Goal: Transaction & Acquisition: Purchase product/service

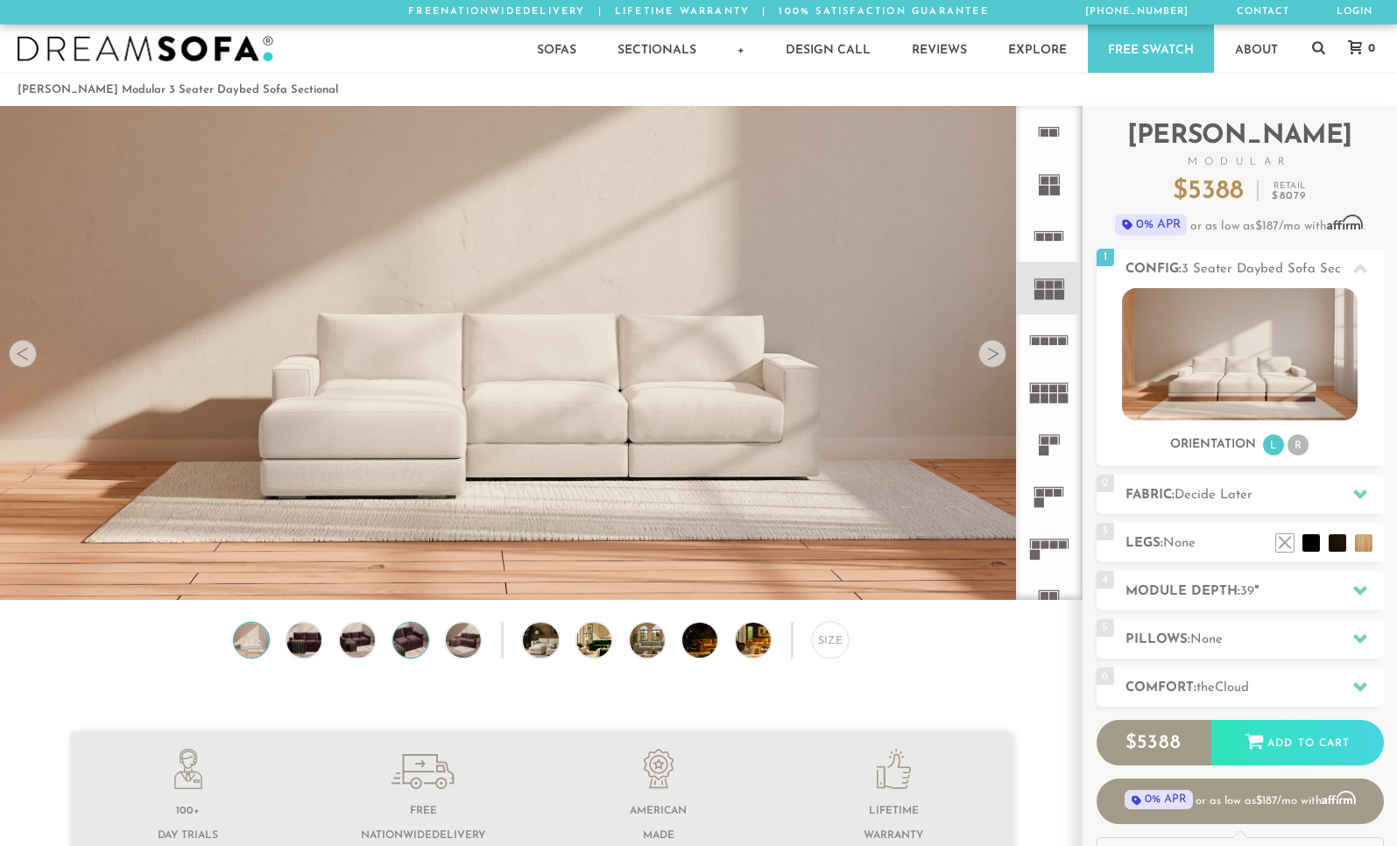
click at [420, 646] on img at bounding box center [411, 640] width 42 height 35
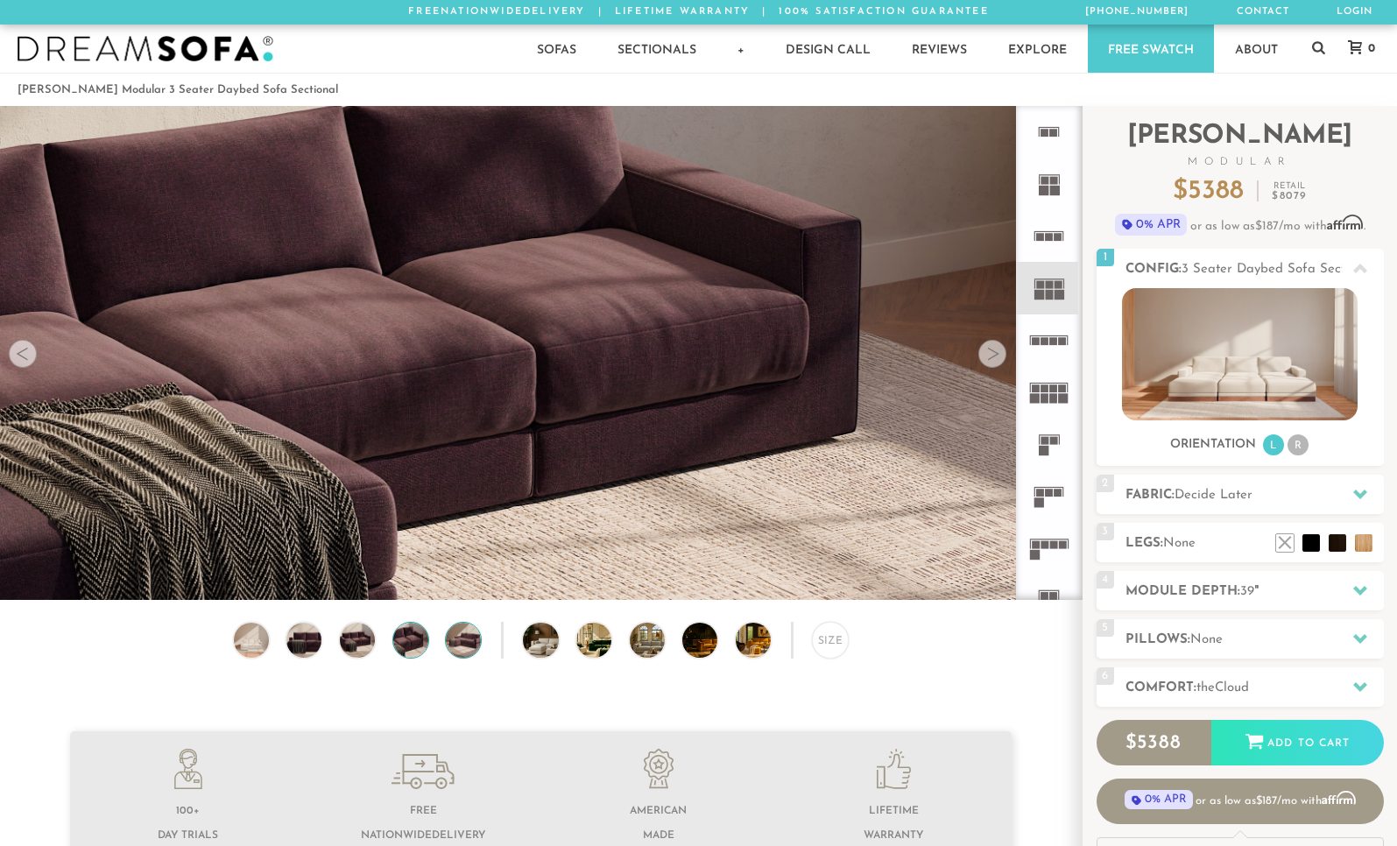
click at [452, 649] on img at bounding box center [463, 640] width 42 height 35
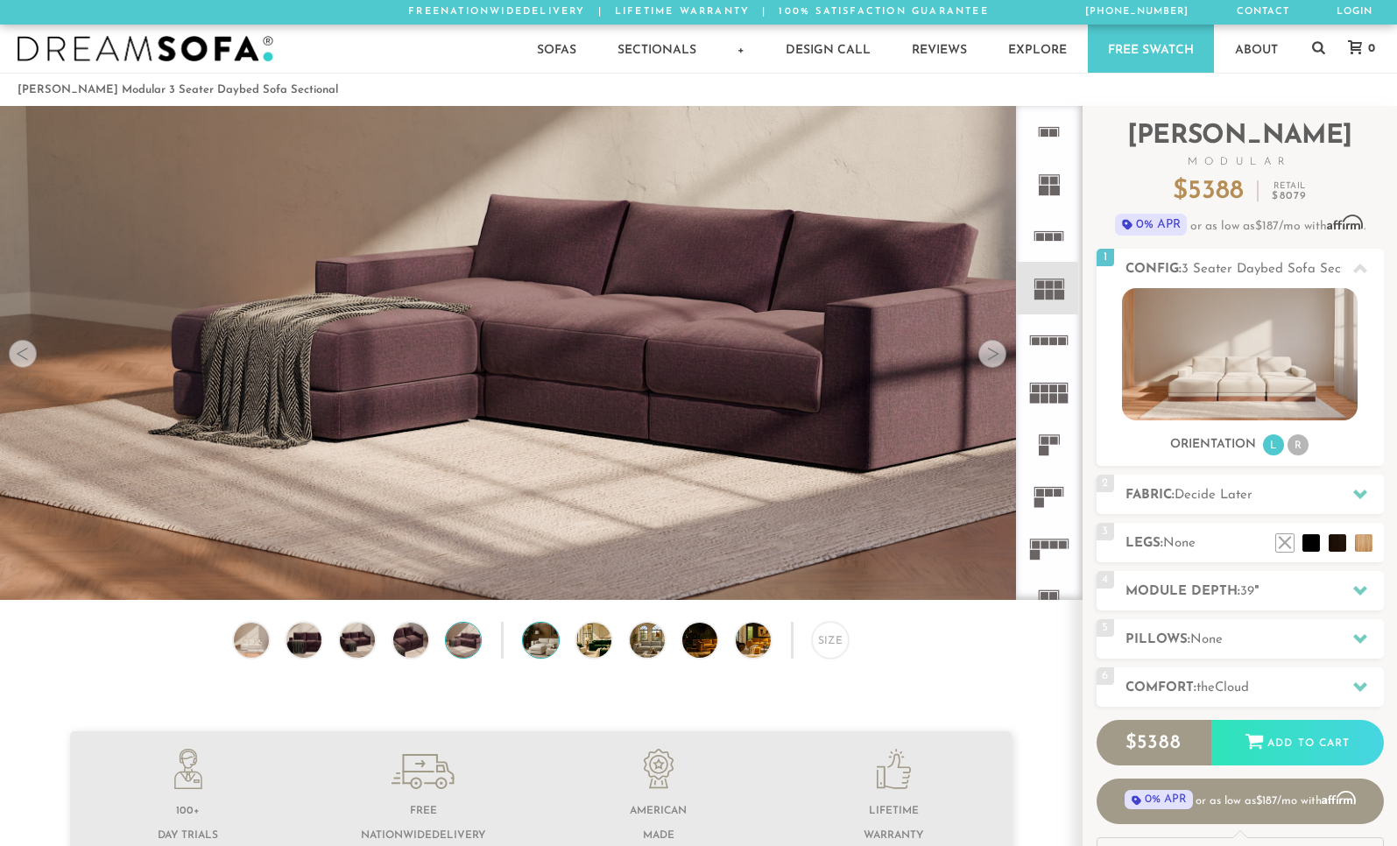
click at [545, 653] on img at bounding box center [554, 640] width 62 height 35
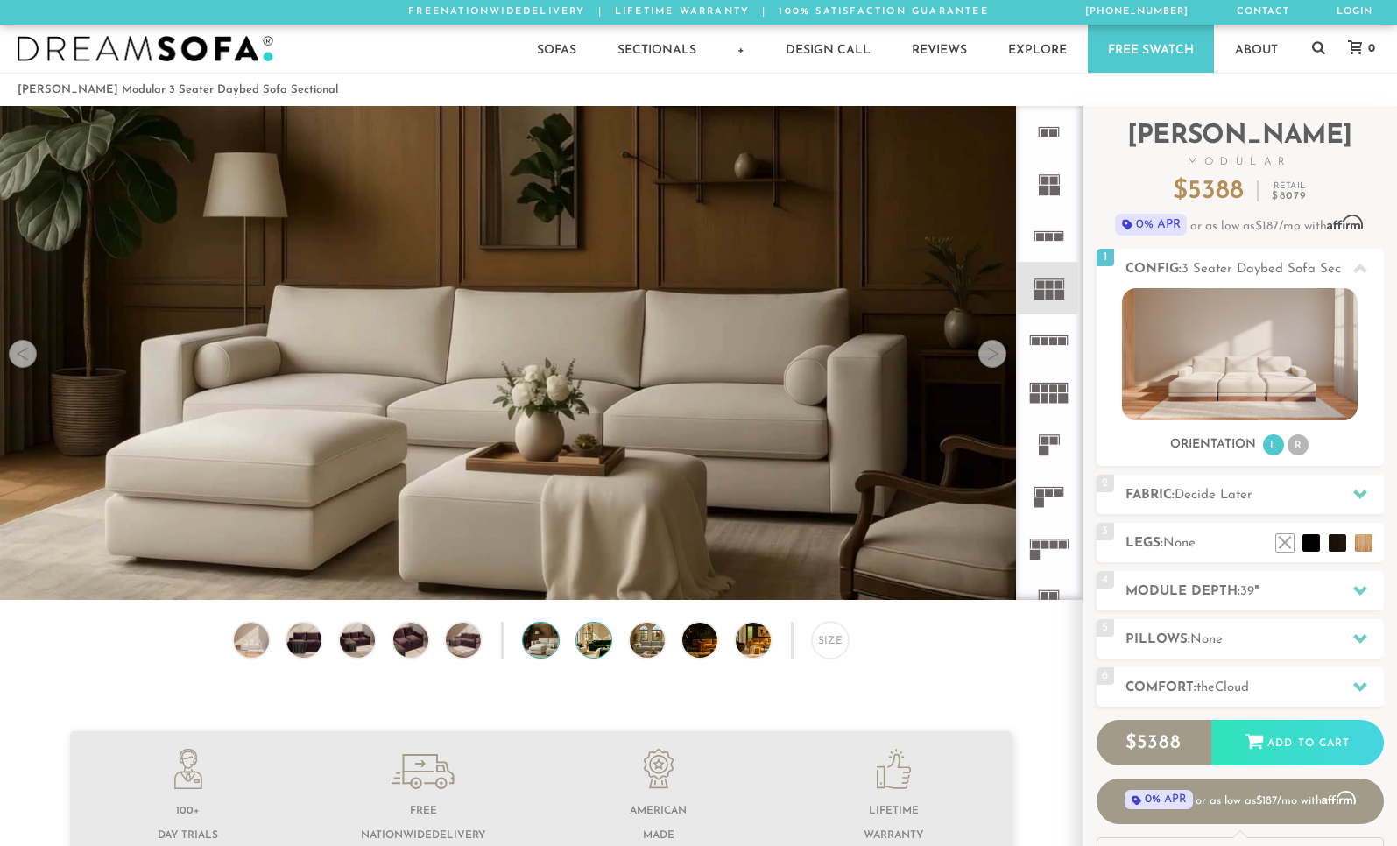
click at [598, 648] on img at bounding box center [607, 640] width 62 height 35
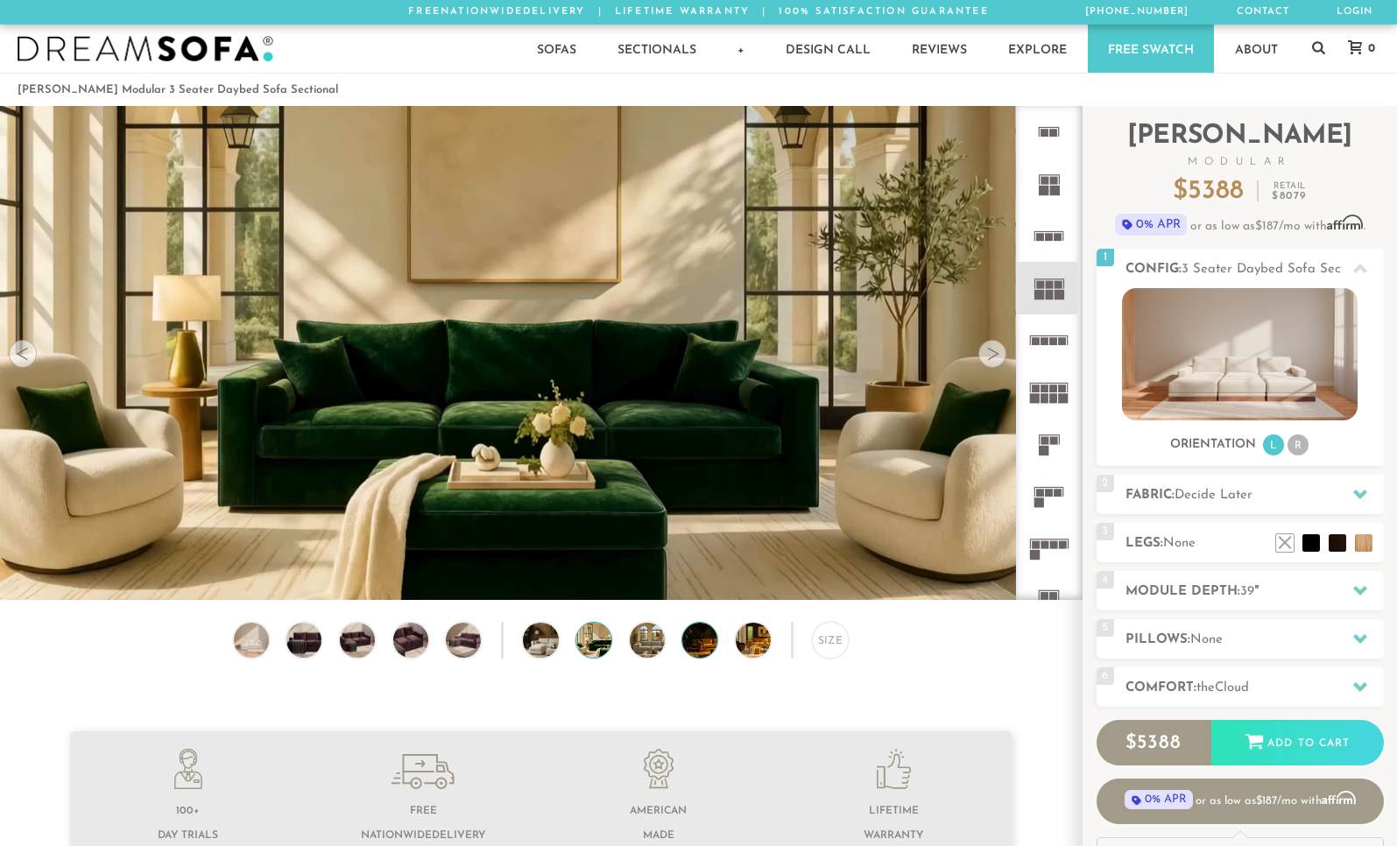
click at [714, 650] on img at bounding box center [713, 640] width 62 height 35
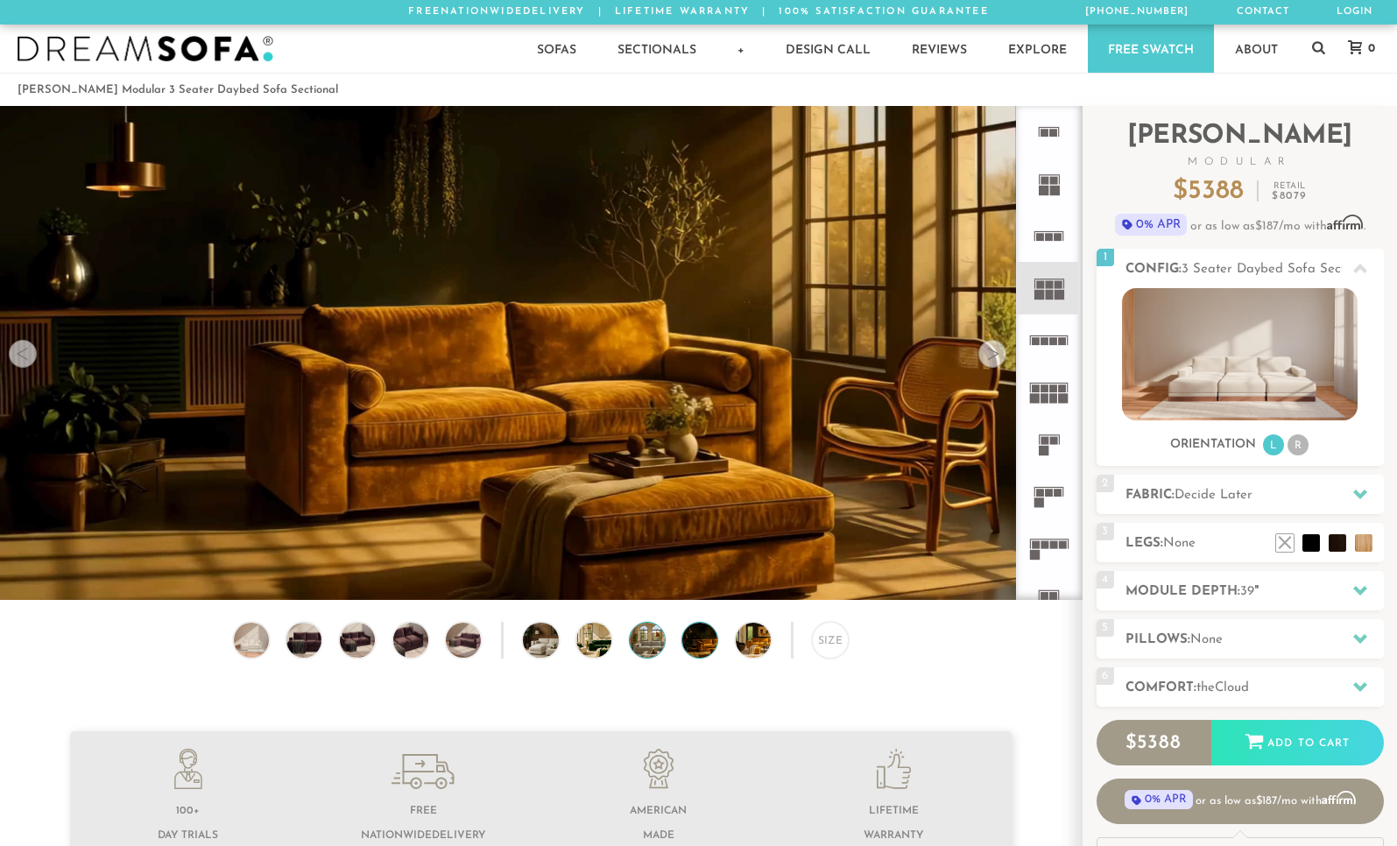
click at [643, 655] on img at bounding box center [661, 640] width 62 height 35
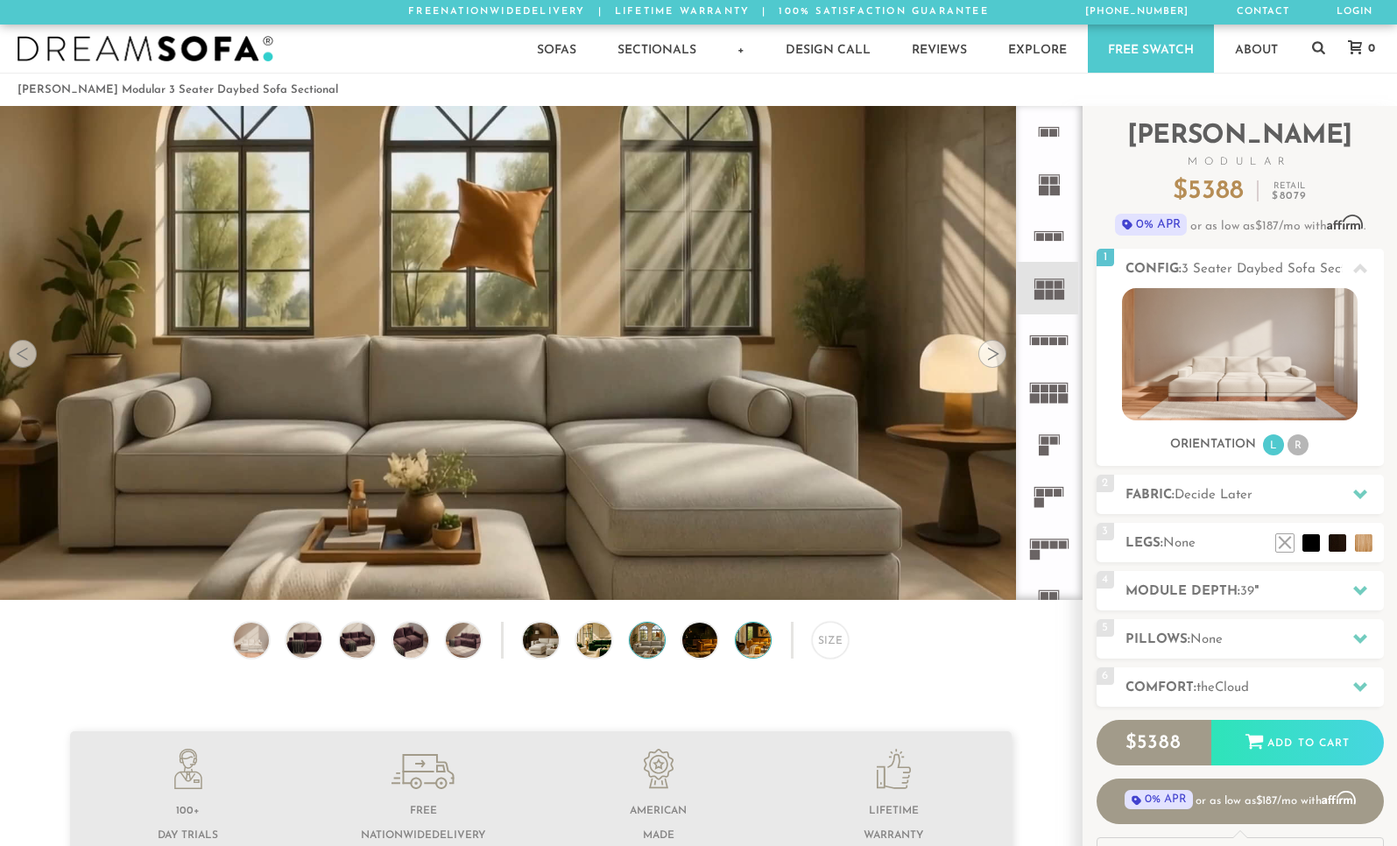
click at [760, 649] on img at bounding box center [767, 640] width 62 height 35
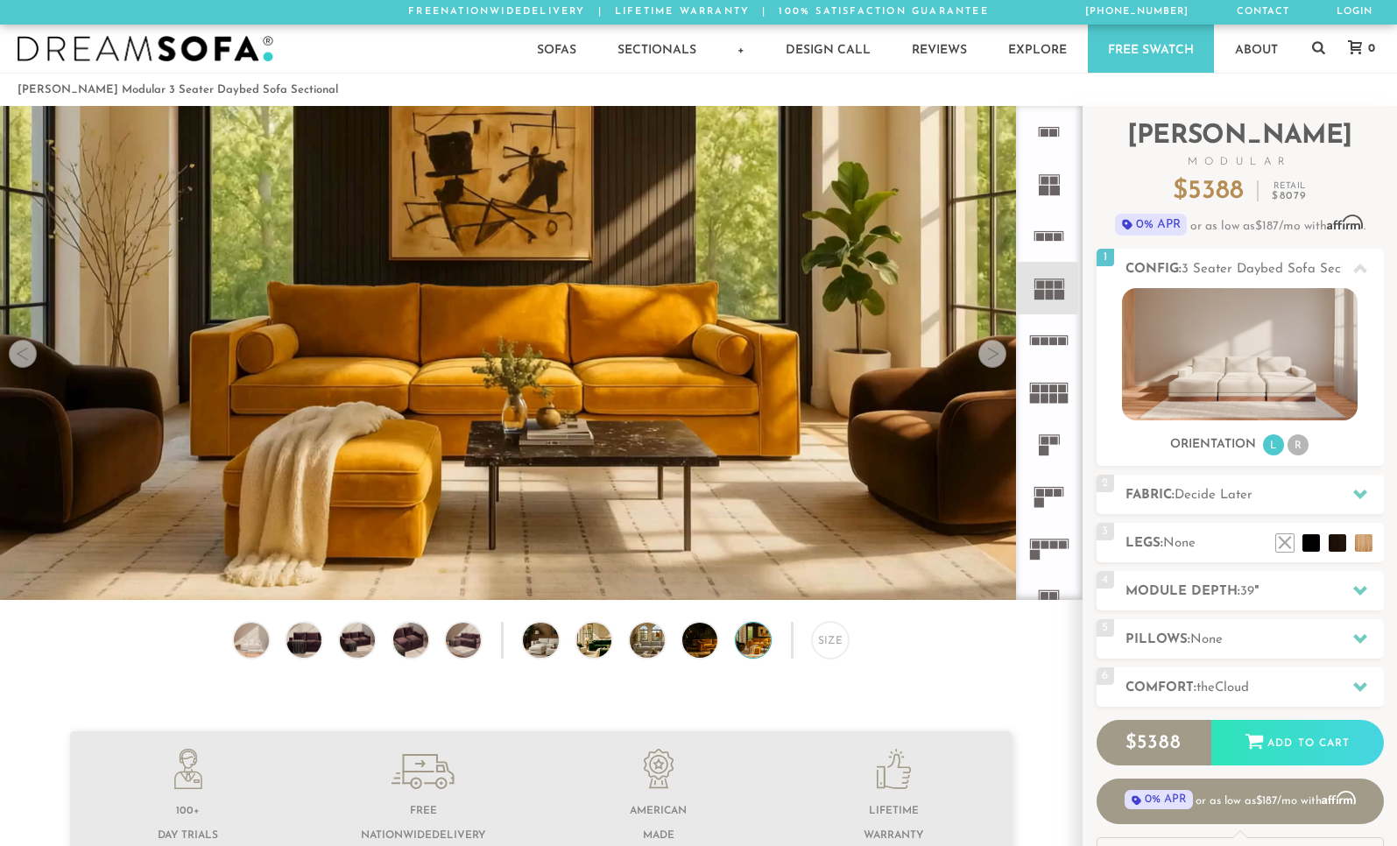
click at [679, 657] on div "Size" at bounding box center [541, 645] width 1082 height 46
click at [255, 646] on img at bounding box center [251, 640] width 42 height 35
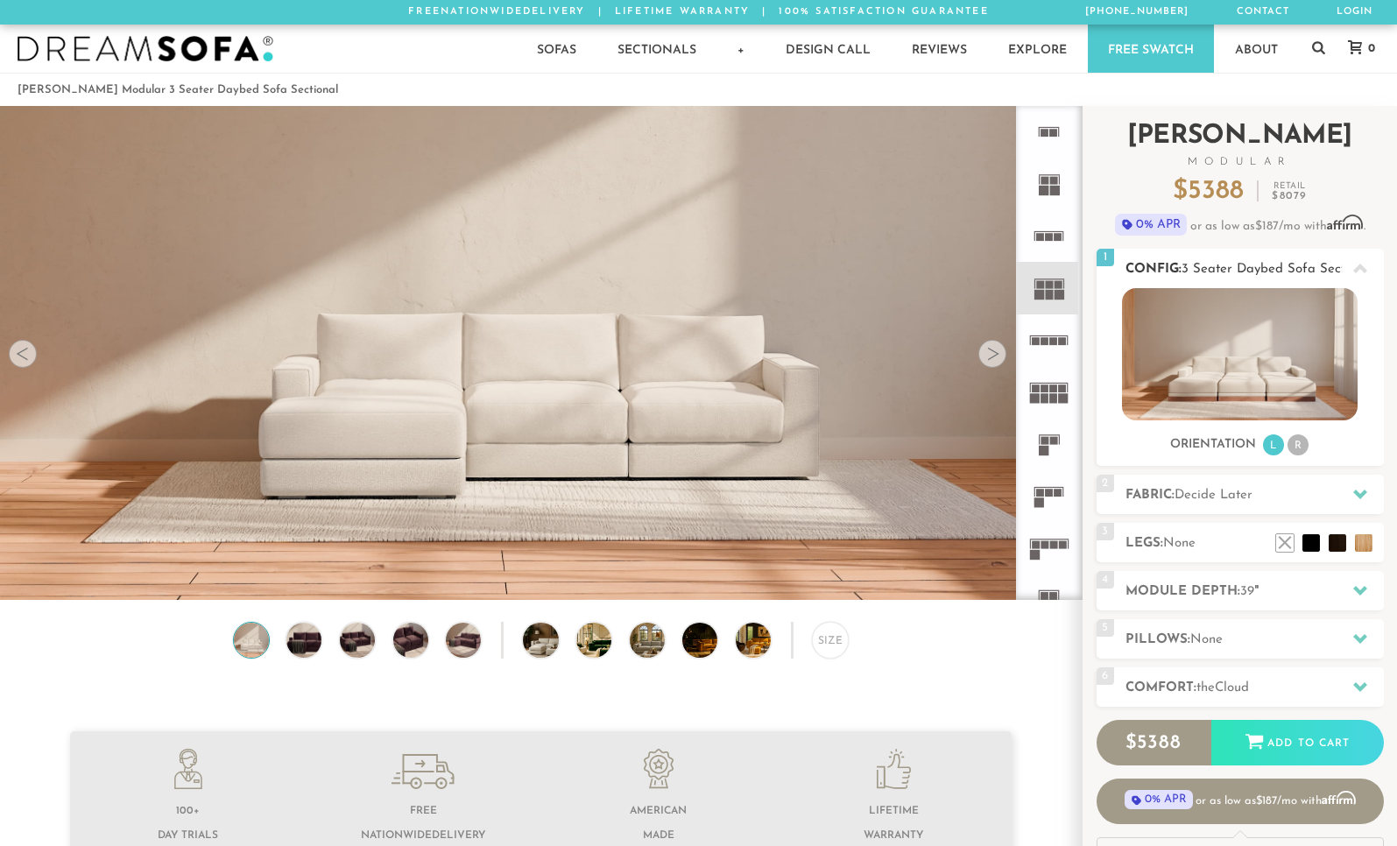
click at [1301, 448] on li "R" at bounding box center [1298, 445] width 21 height 21
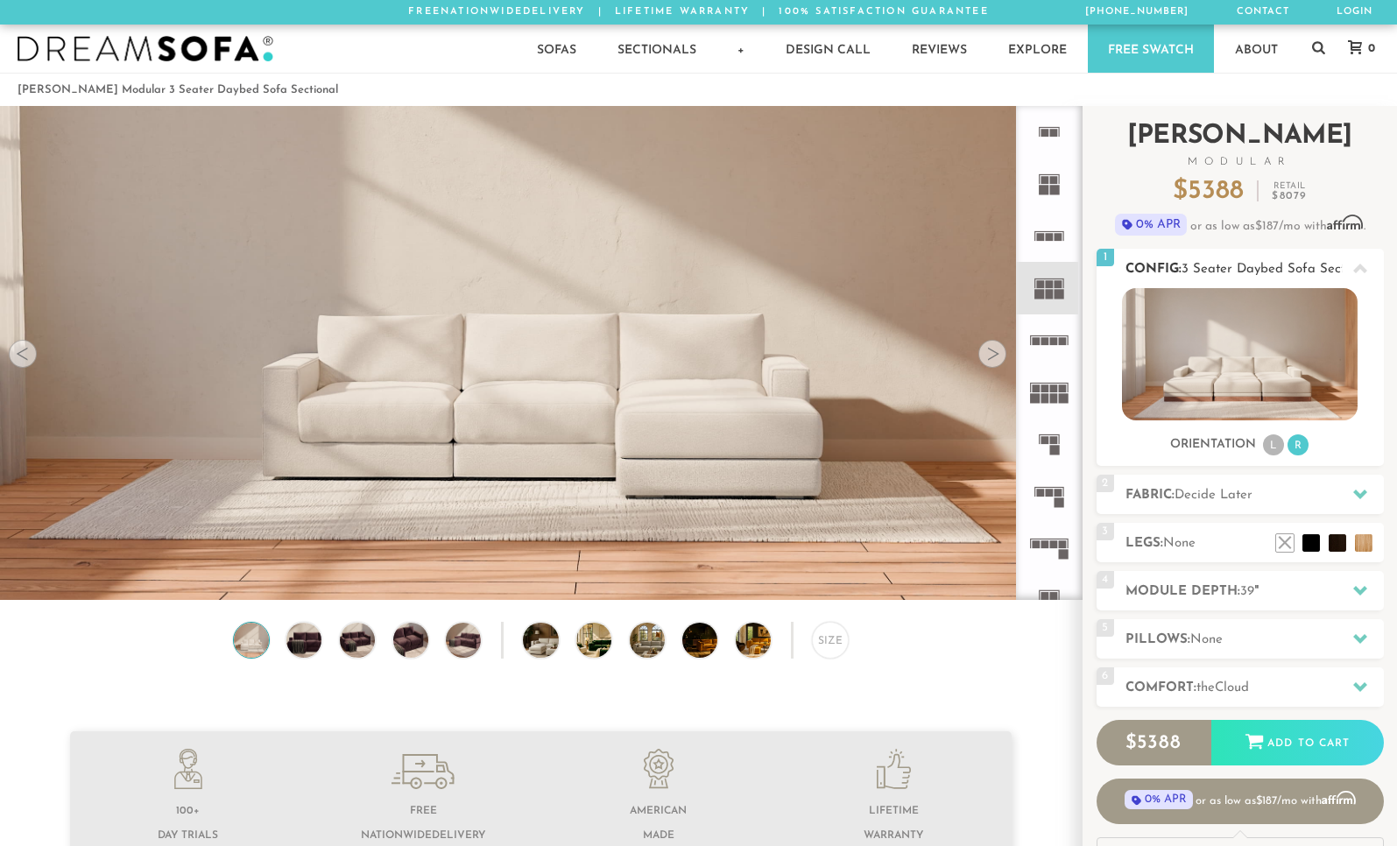
click at [1279, 445] on li "L" at bounding box center [1273, 445] width 21 height 21
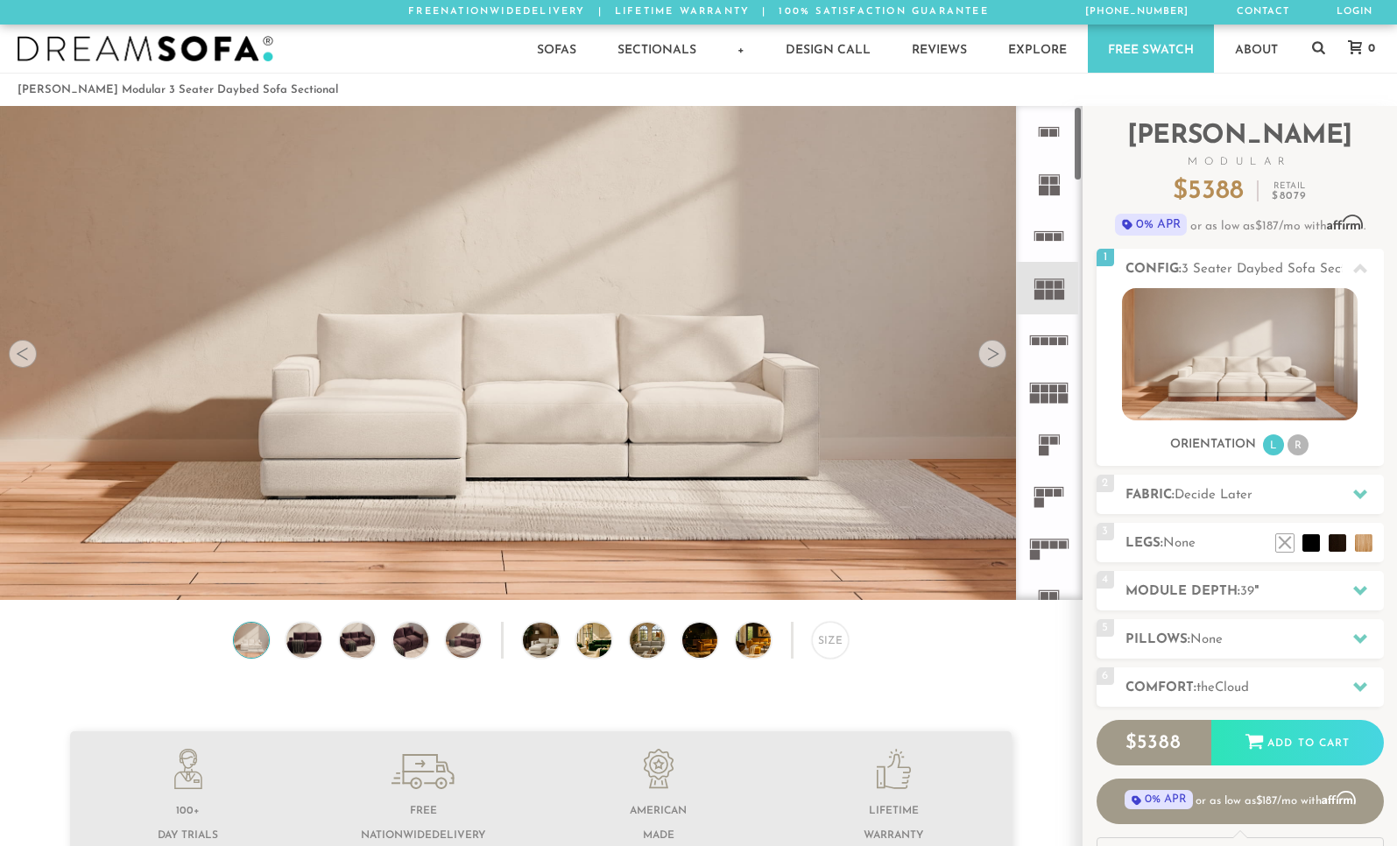
click at [1059, 403] on rect at bounding box center [1064, 398] width 10 height 10
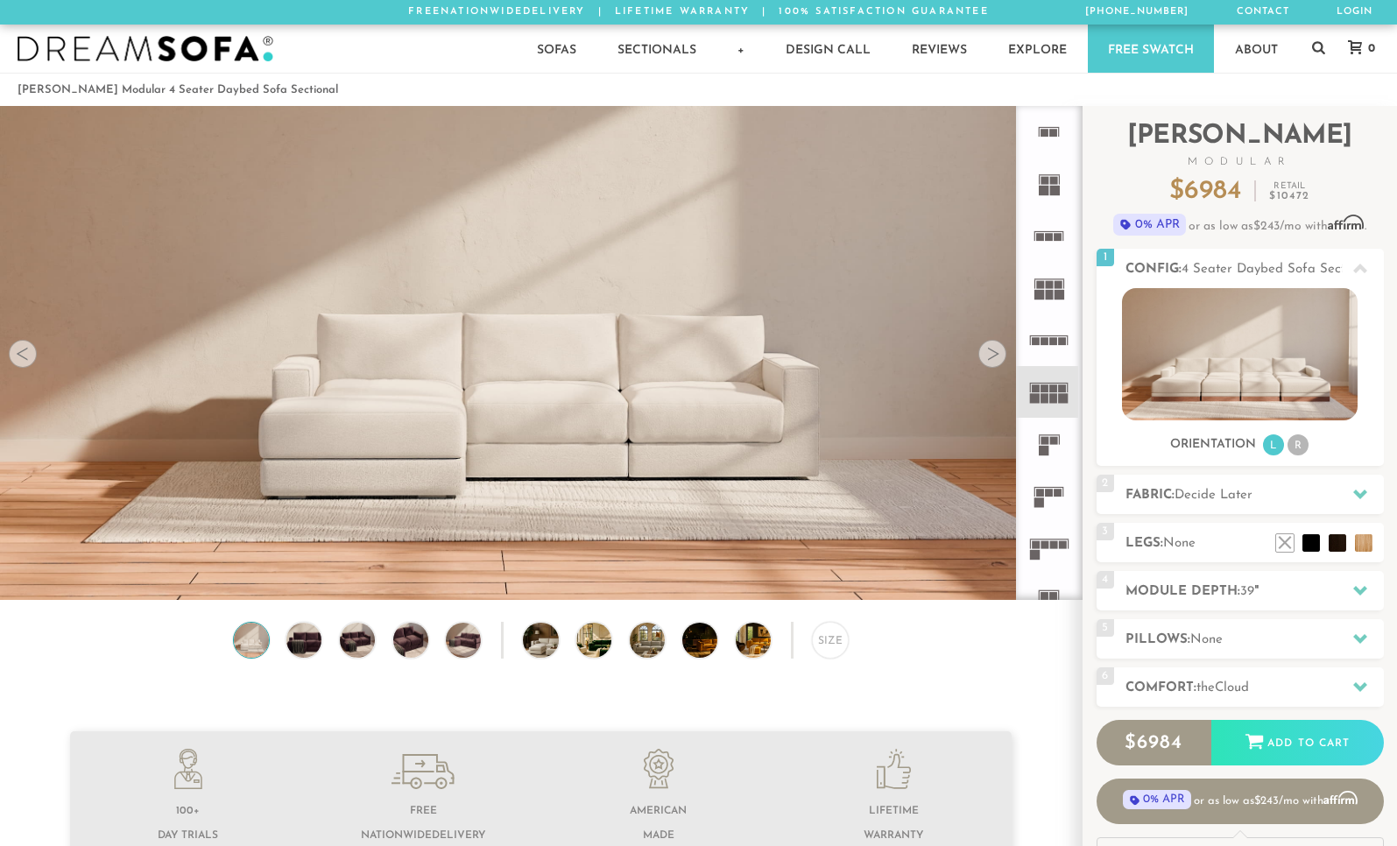
click at [1035, 300] on rect at bounding box center [1040, 295] width 10 height 10
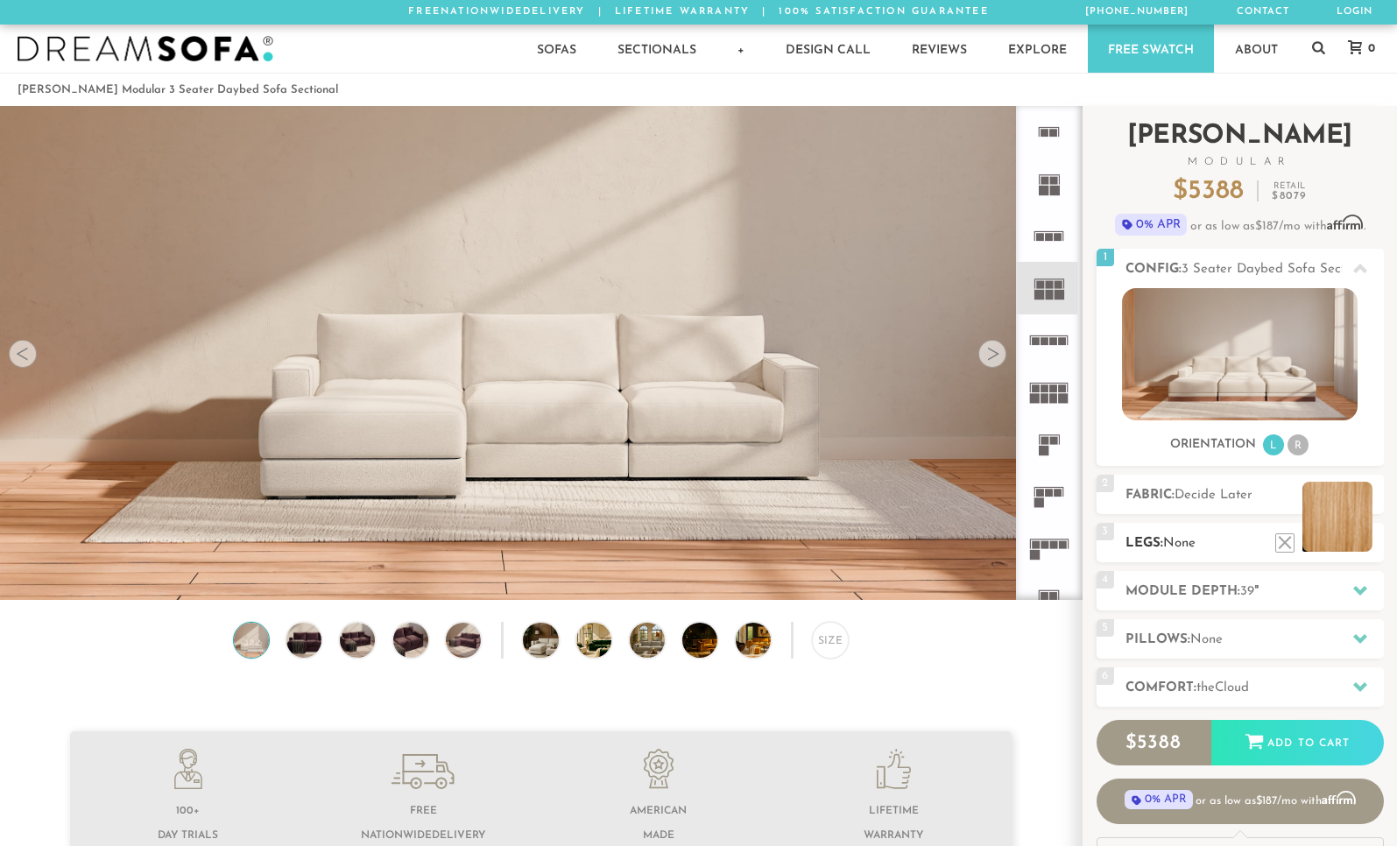
click at [1356, 541] on li at bounding box center [1338, 517] width 70 height 70
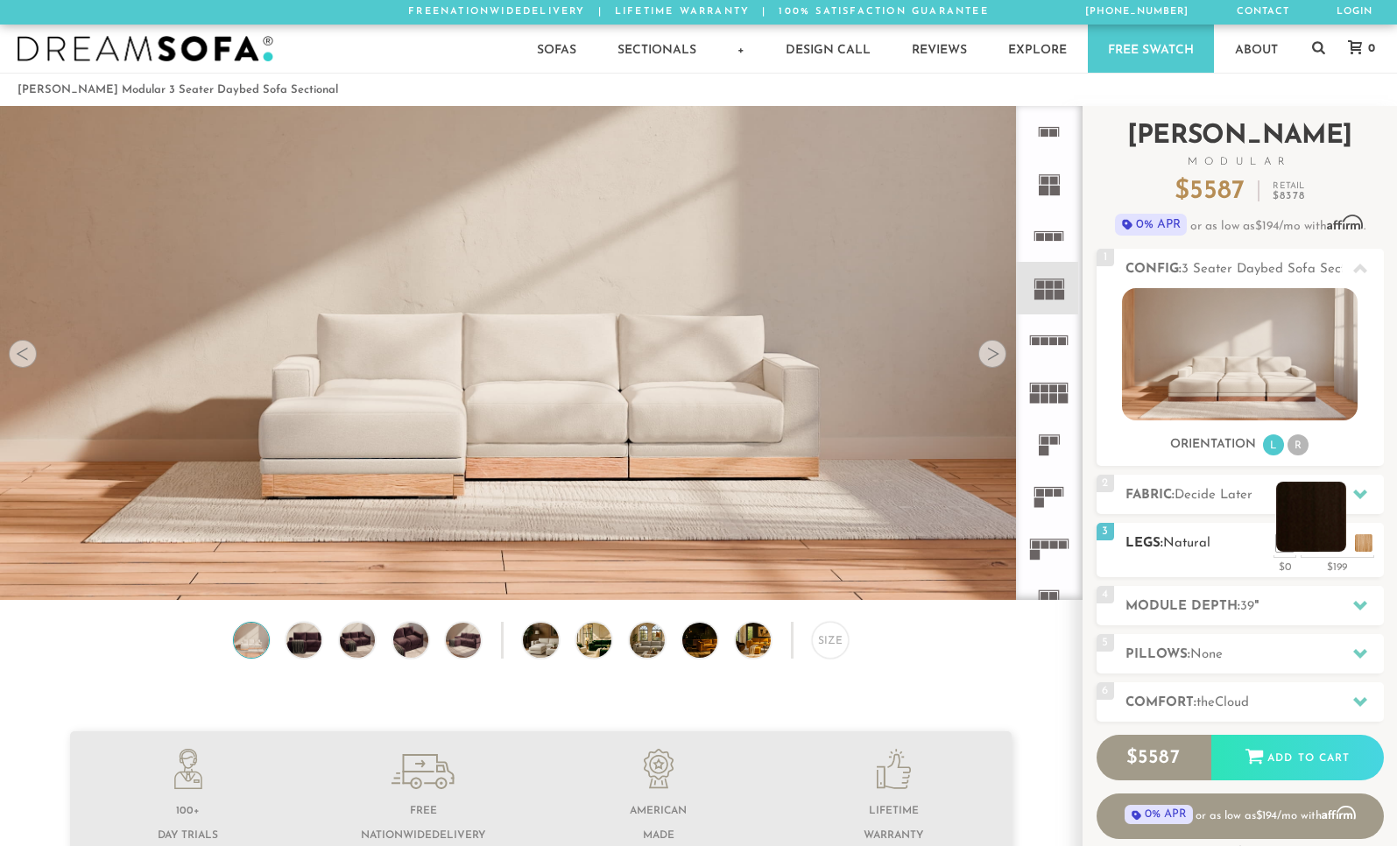
click at [1339, 547] on li at bounding box center [1311, 517] width 70 height 70
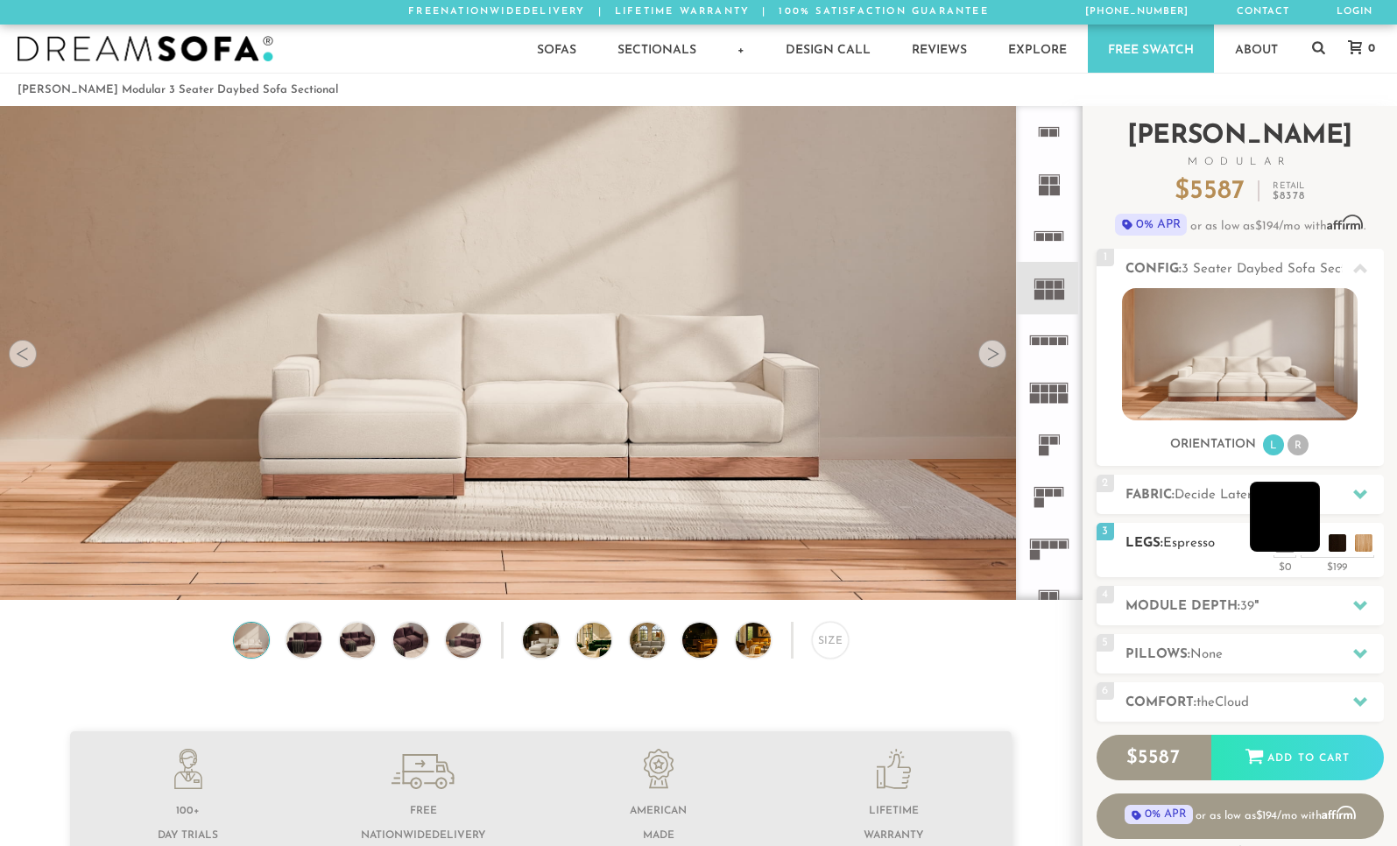
click at [1312, 543] on li at bounding box center [1285, 517] width 70 height 70
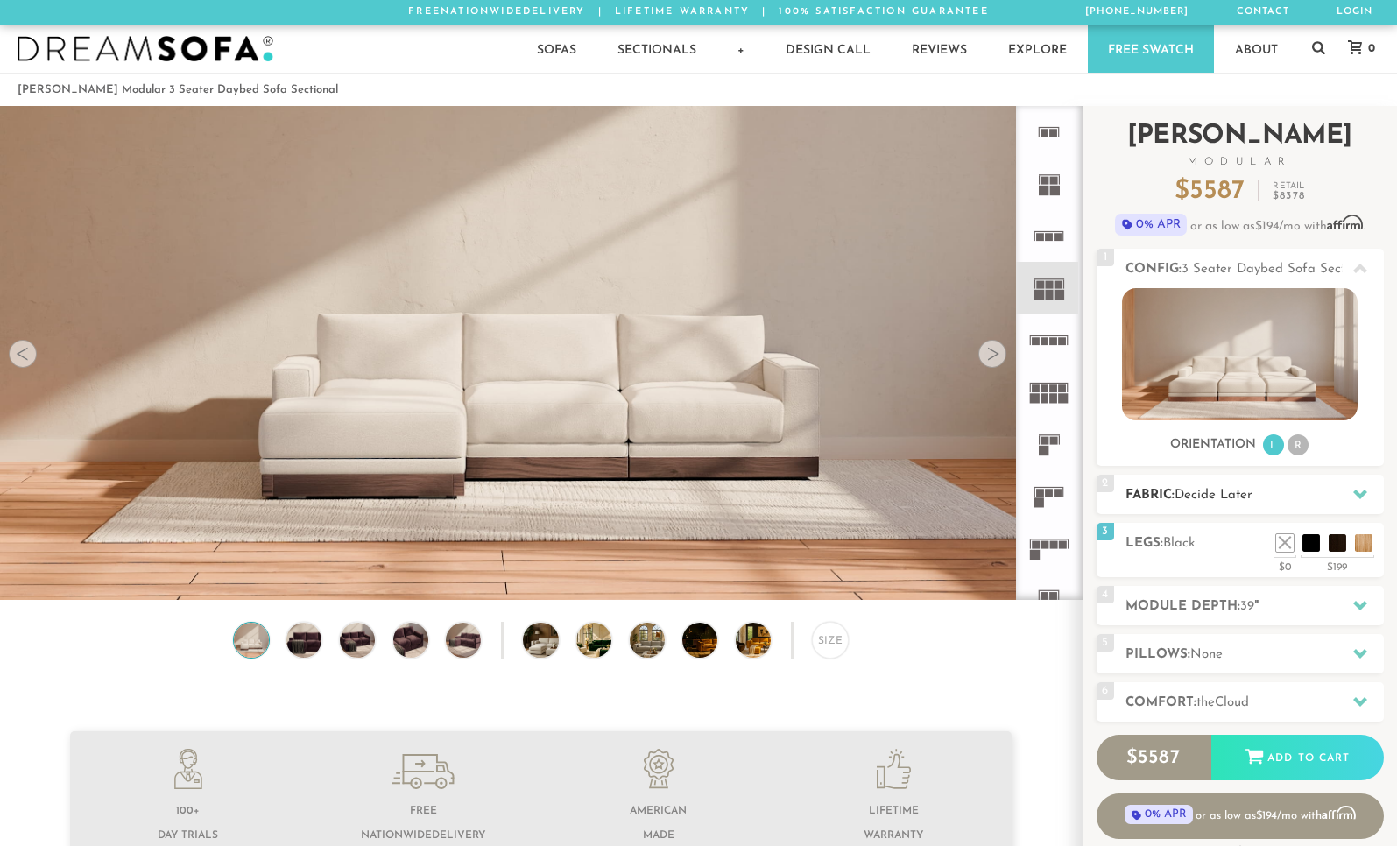
click at [1212, 505] on h2 "Fabric: Decide Later" at bounding box center [1255, 495] width 258 height 20
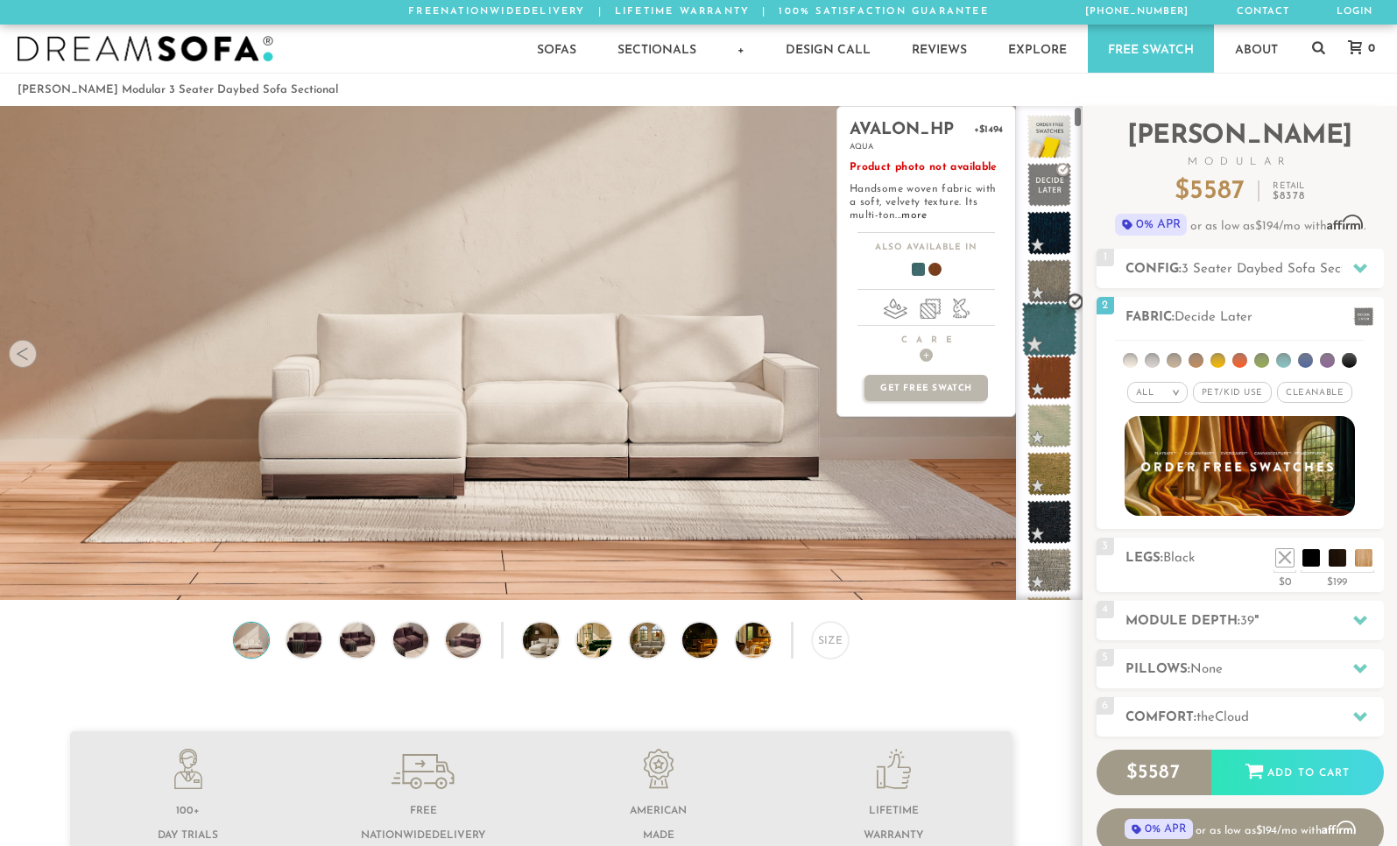
click at [1044, 357] on span at bounding box center [1049, 329] width 55 height 55
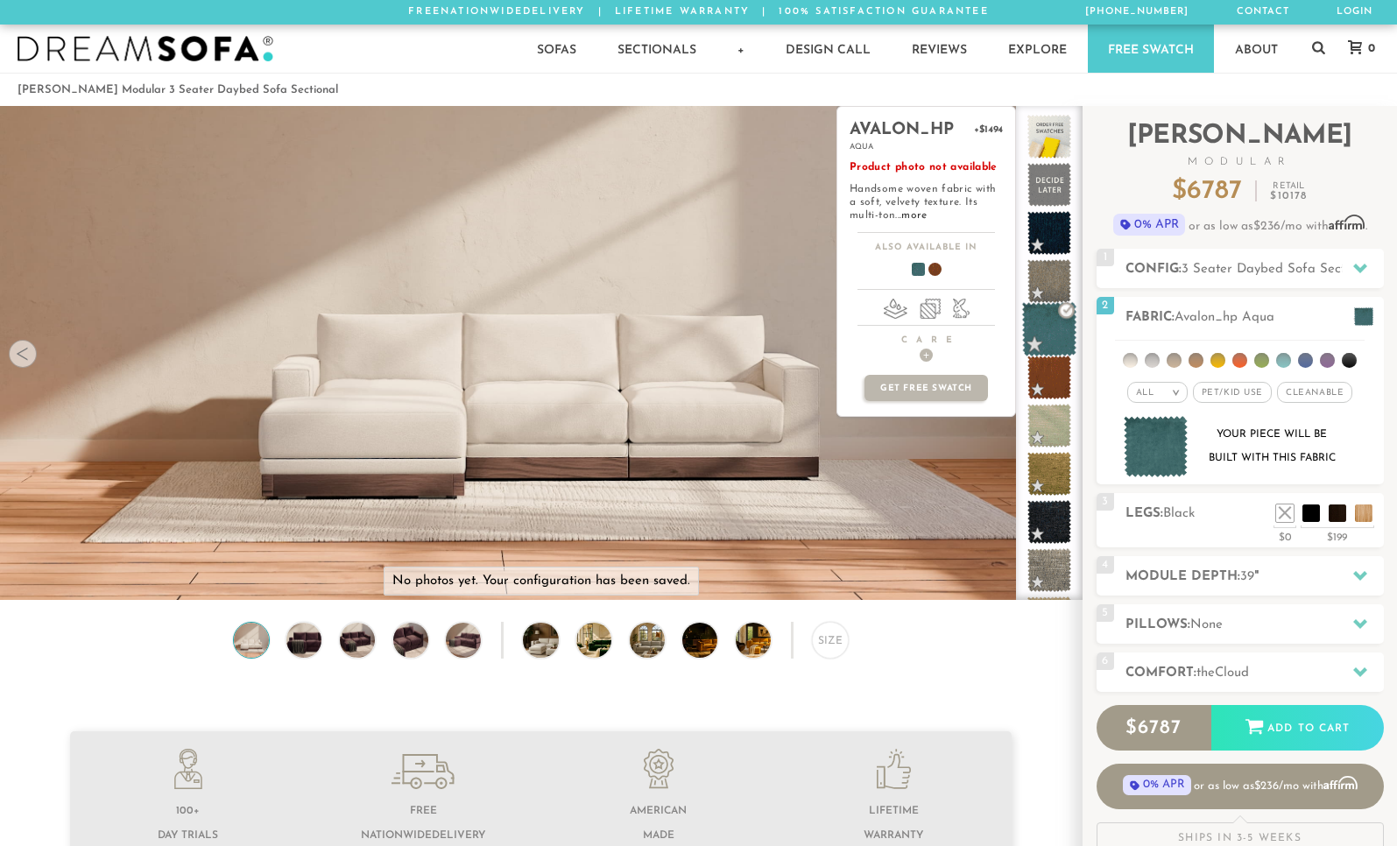
click at [1022, 357] on span at bounding box center [1049, 329] width 55 height 55
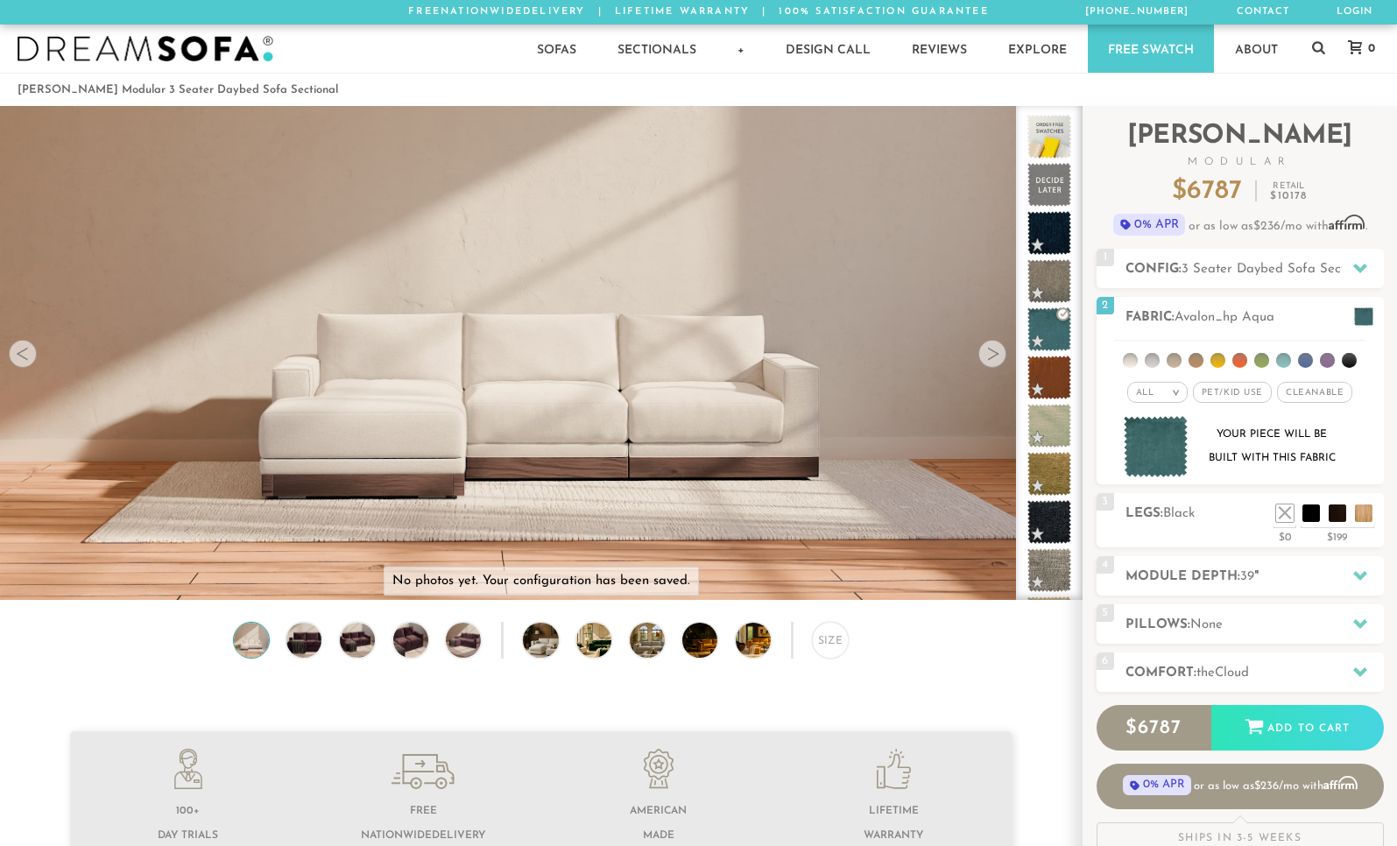
click at [1241, 263] on span "3 Seater Daybed Sofa Sectional" at bounding box center [1278, 269] width 193 height 13
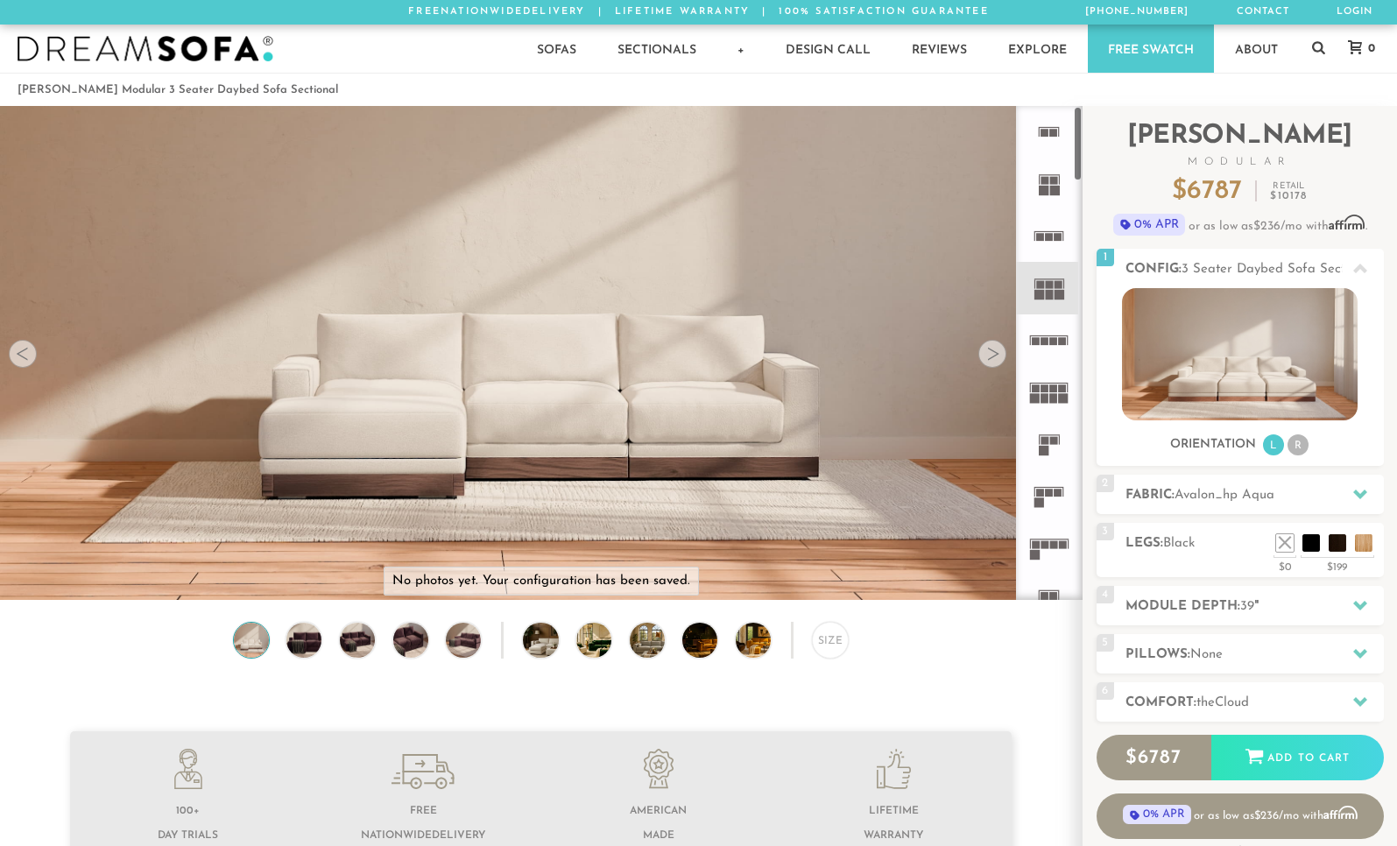
click at [1051, 418] on icon at bounding box center [1049, 392] width 52 height 52
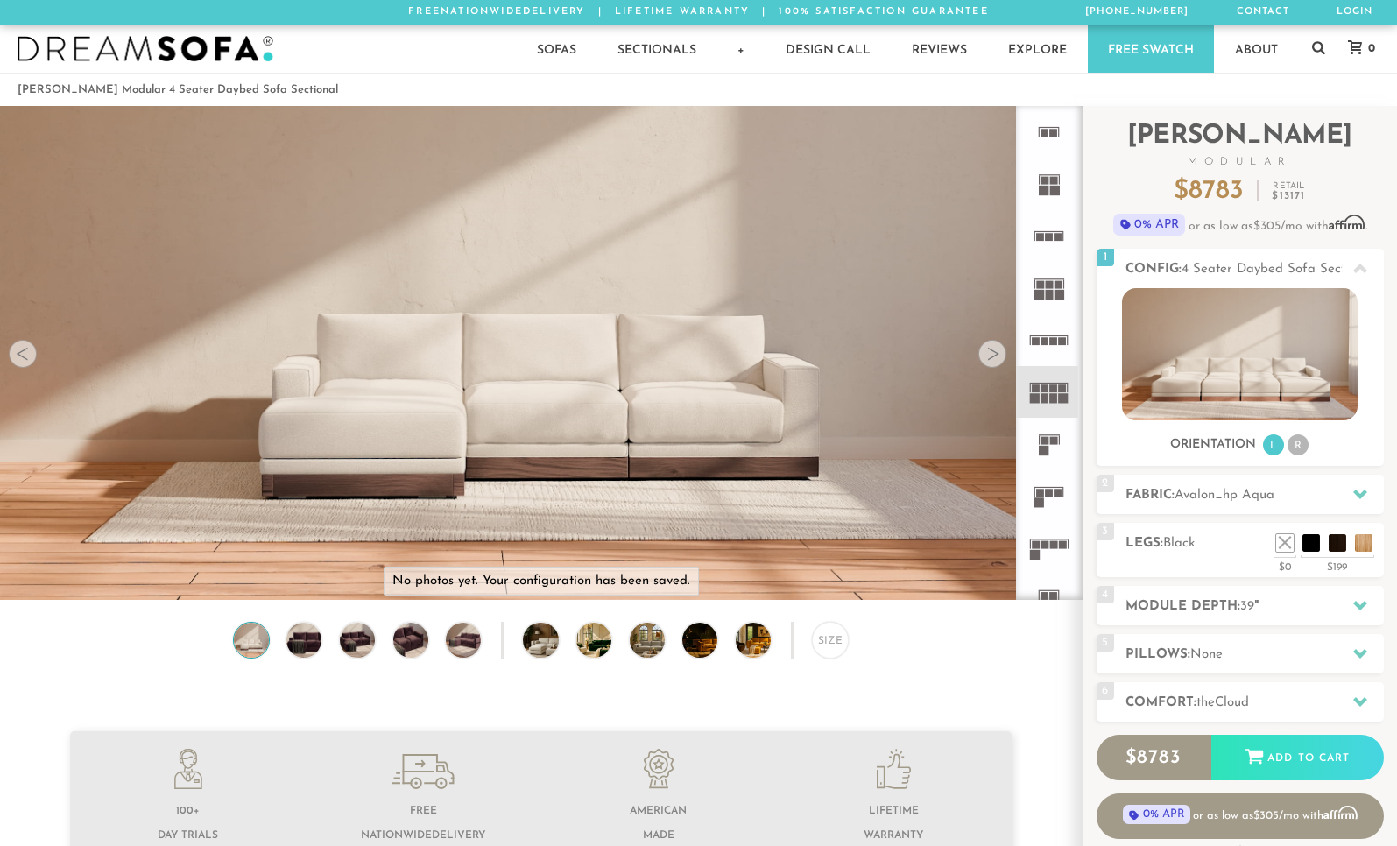
click at [1046, 300] on rect at bounding box center [1050, 295] width 8 height 10
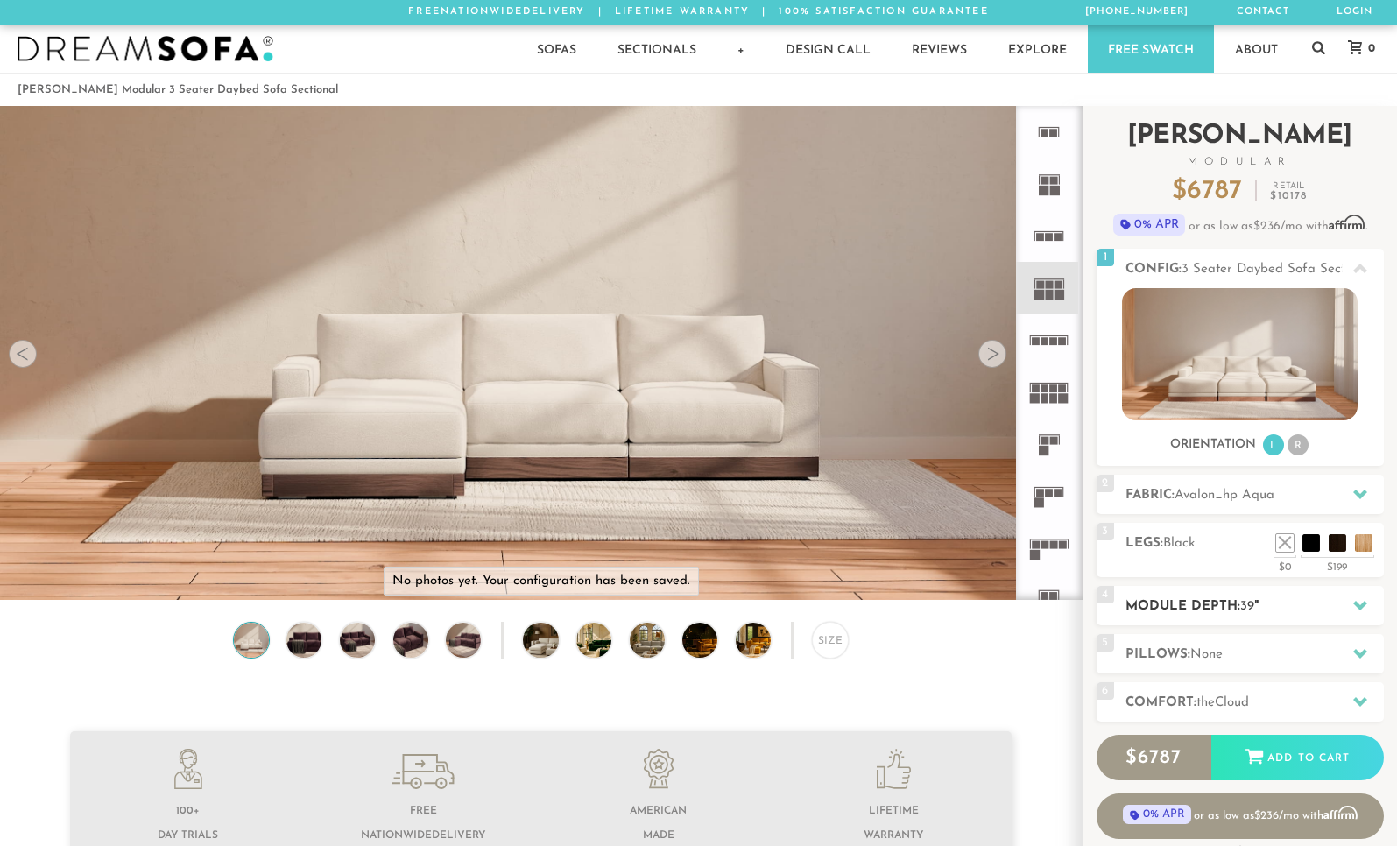
click at [1198, 604] on h2 "Module Depth: 39 "" at bounding box center [1255, 607] width 258 height 20
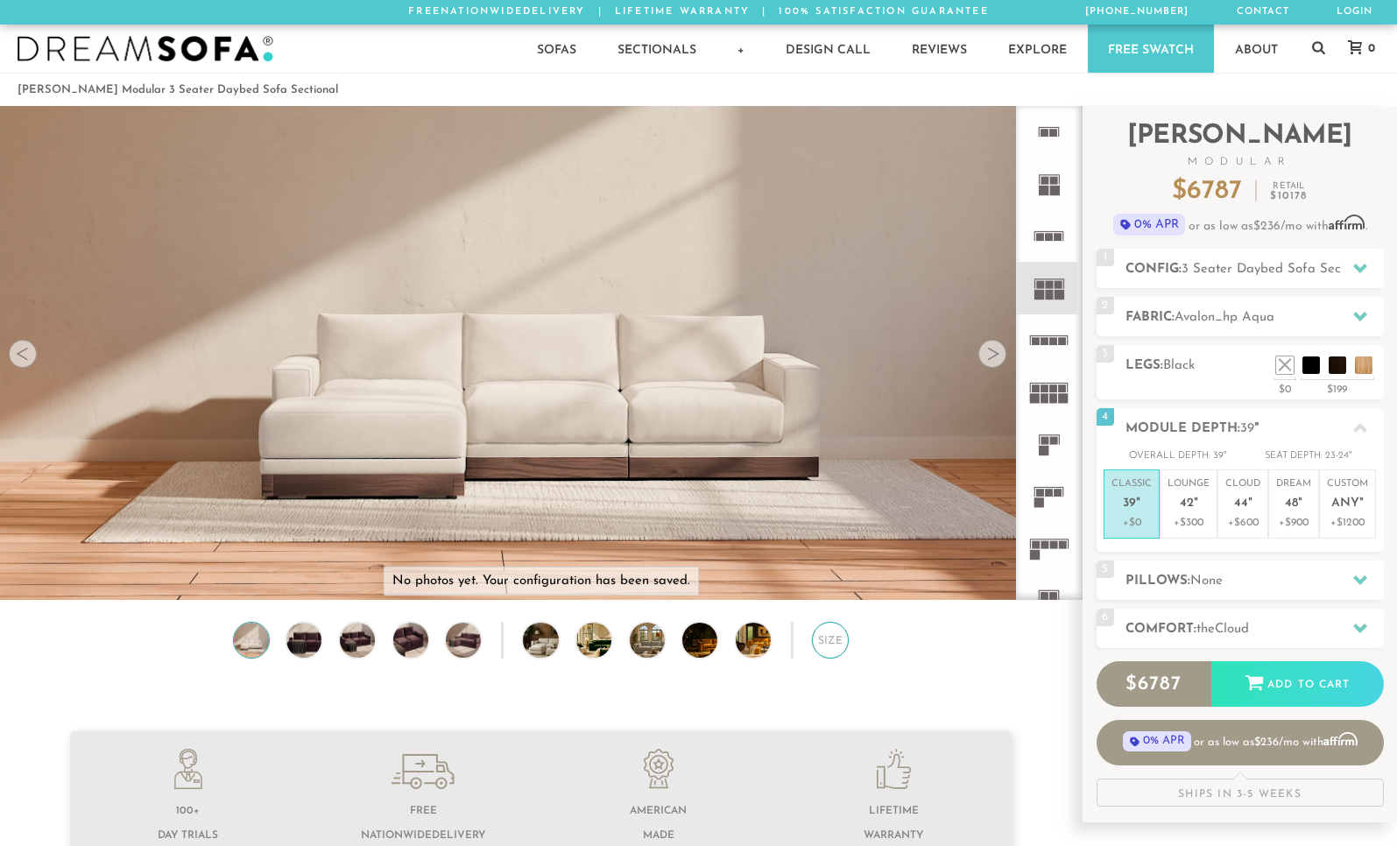
click at [843, 647] on div "Size" at bounding box center [830, 640] width 37 height 37
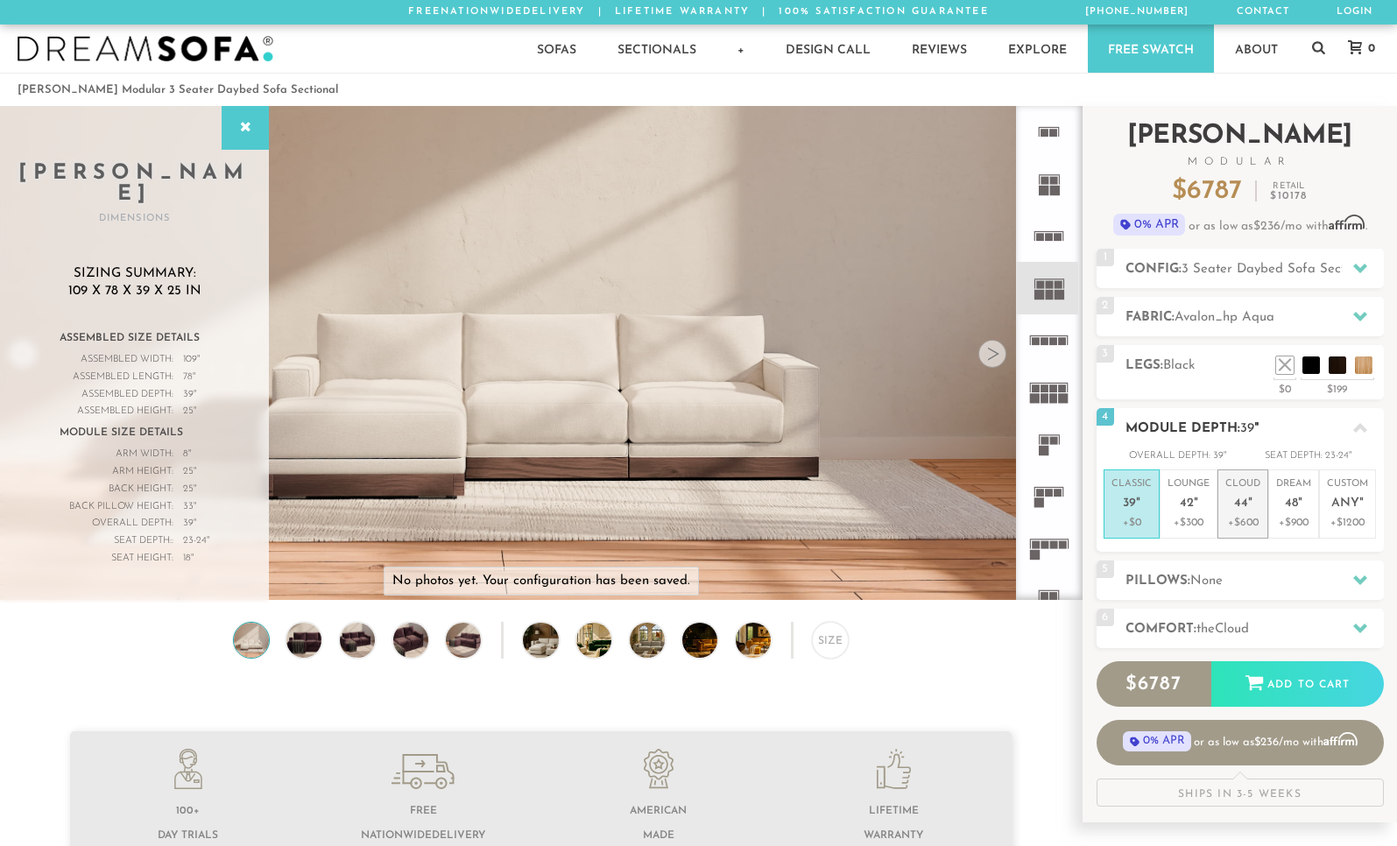
click at [1240, 512] on p "Cloud 44 "" at bounding box center [1243, 496] width 35 height 38
click at [1036, 289] on rect at bounding box center [1040, 285] width 8 height 8
click at [1293, 509] on span "48" at bounding box center [1291, 504] width 13 height 15
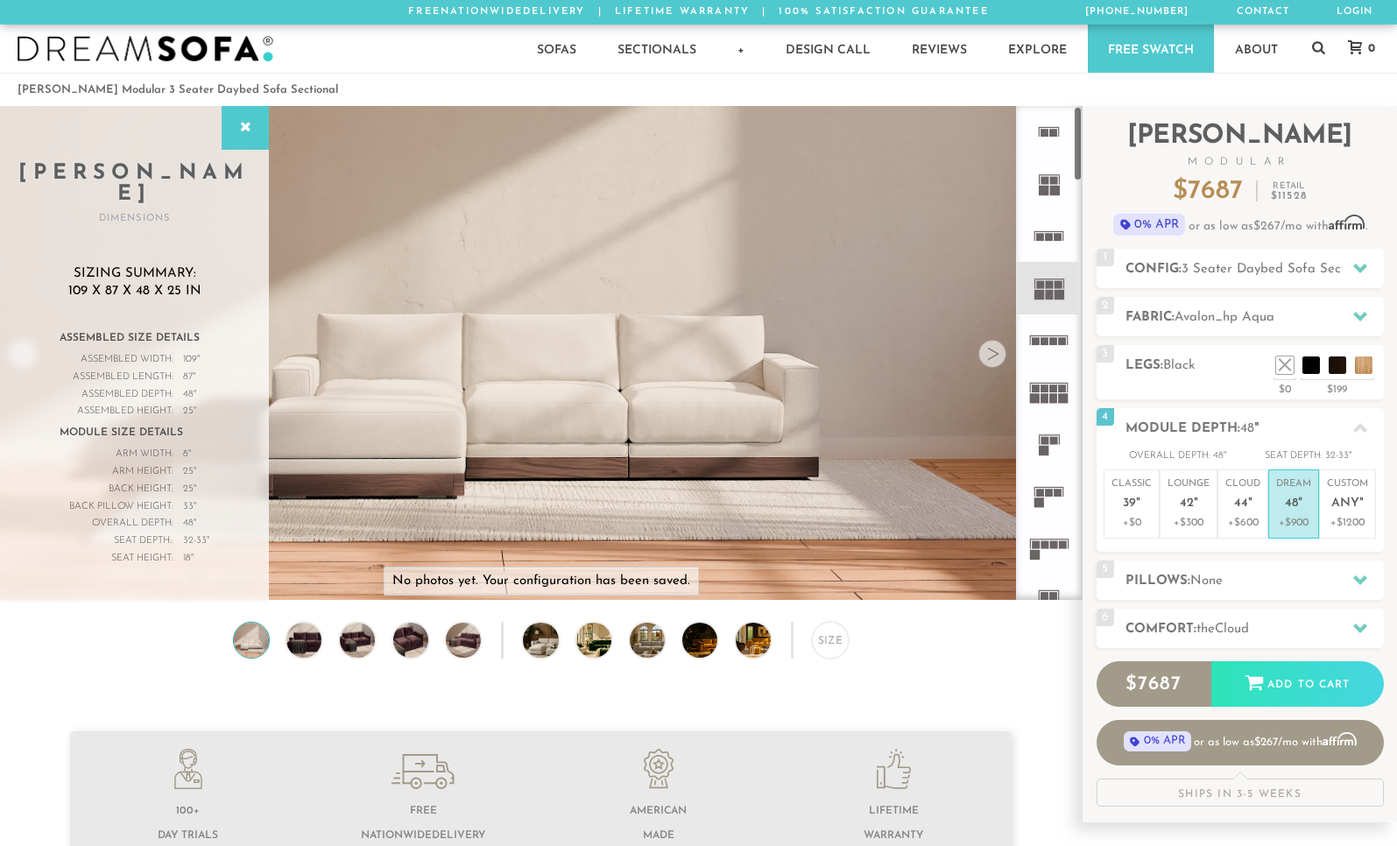
click at [979, 357] on div at bounding box center [993, 354] width 28 height 28
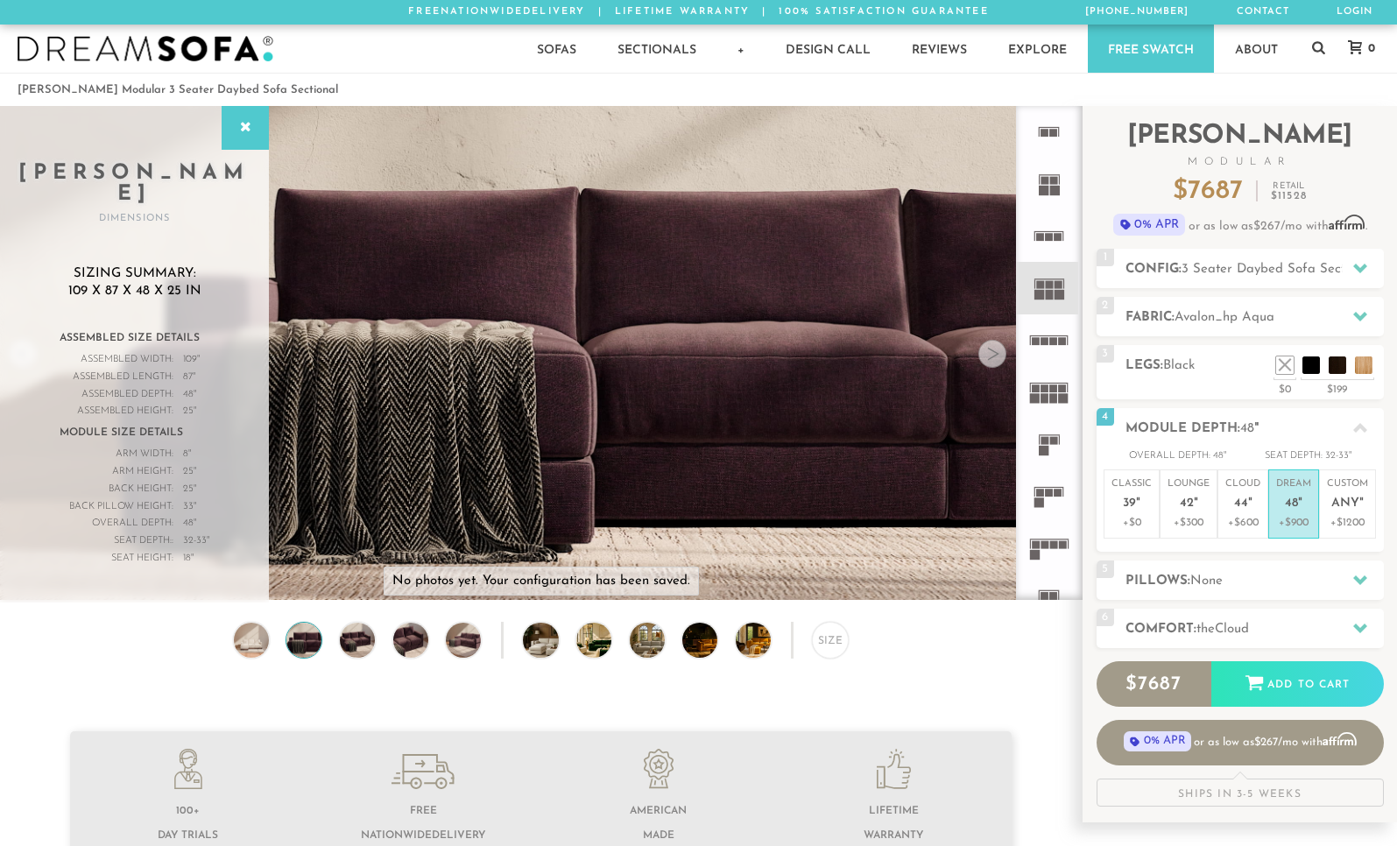
click at [979, 358] on div at bounding box center [993, 354] width 28 height 28
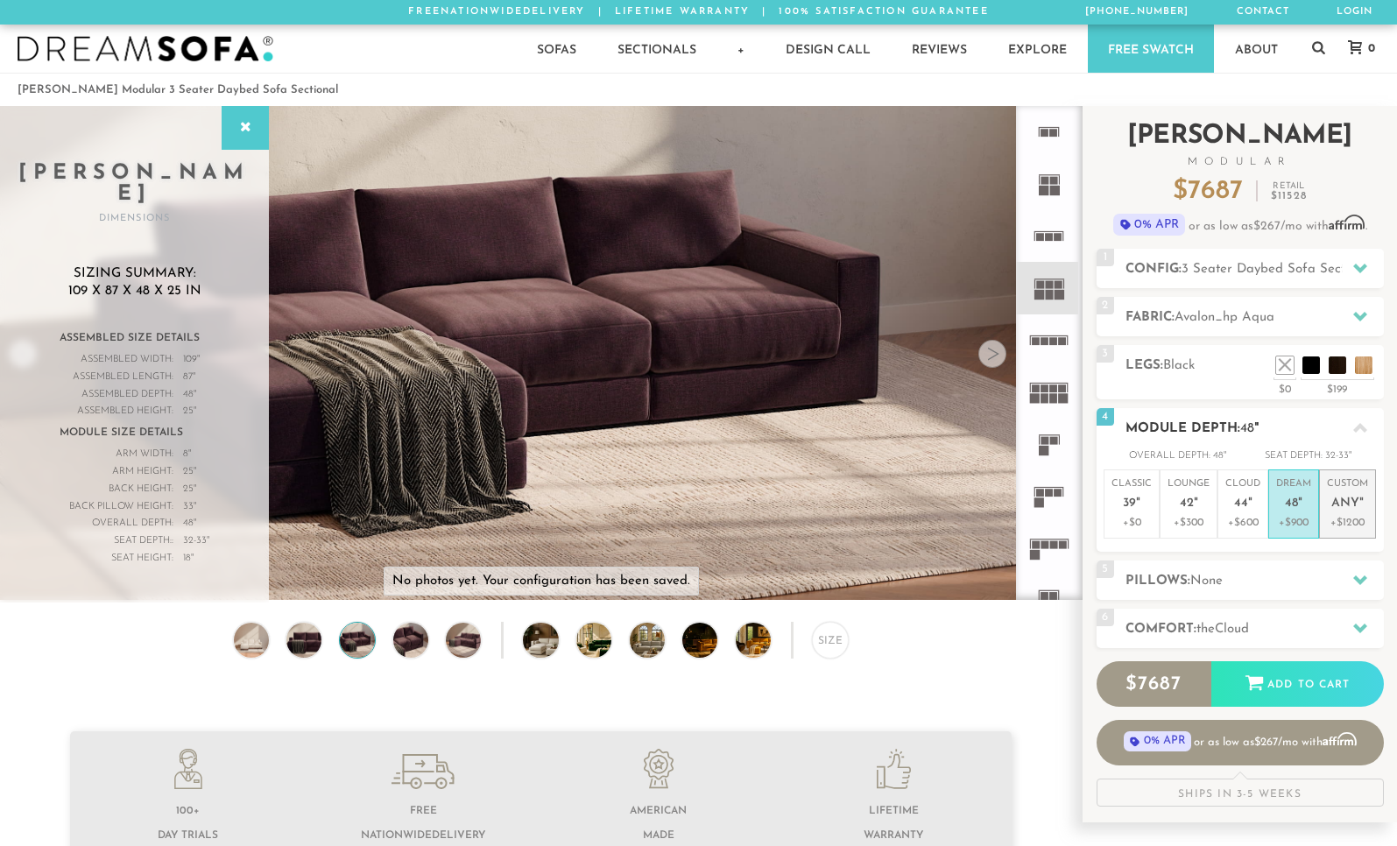
click at [1350, 484] on p "Custom Any "" at bounding box center [1347, 496] width 41 height 38
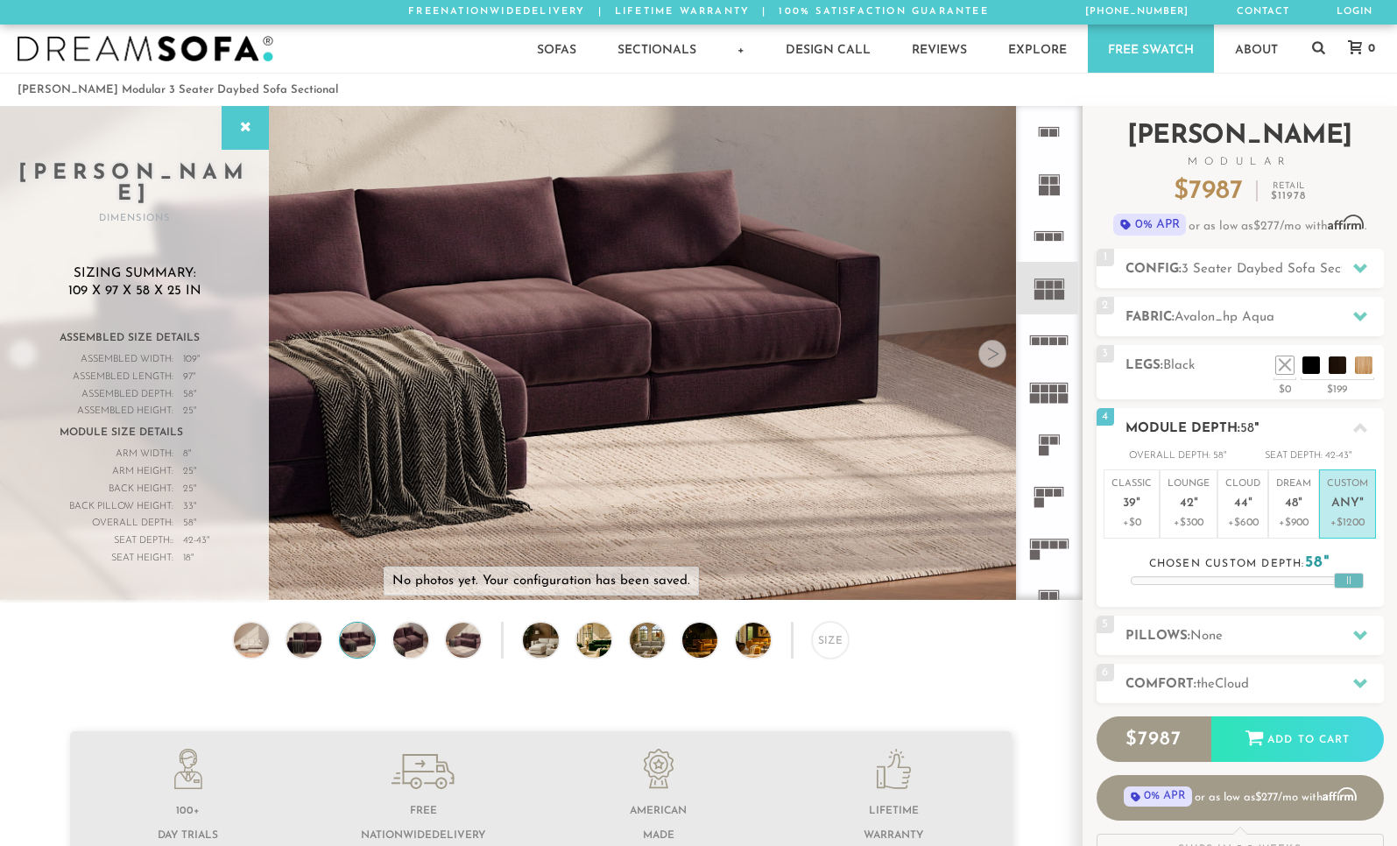
drag, startPoint x: 1241, startPoint y: 575, endPoint x: 1361, endPoint y: 586, distance: 120.6
click at [1361, 586] on div at bounding box center [1349, 581] width 30 height 16
drag, startPoint x: 1348, startPoint y: 580, endPoint x: 1297, endPoint y: 576, distance: 51.9
click at [1297, 576] on div at bounding box center [1297, 581] width 30 height 16
drag, startPoint x: 1290, startPoint y: 579, endPoint x: 1285, endPoint y: 587, distance: 9.5
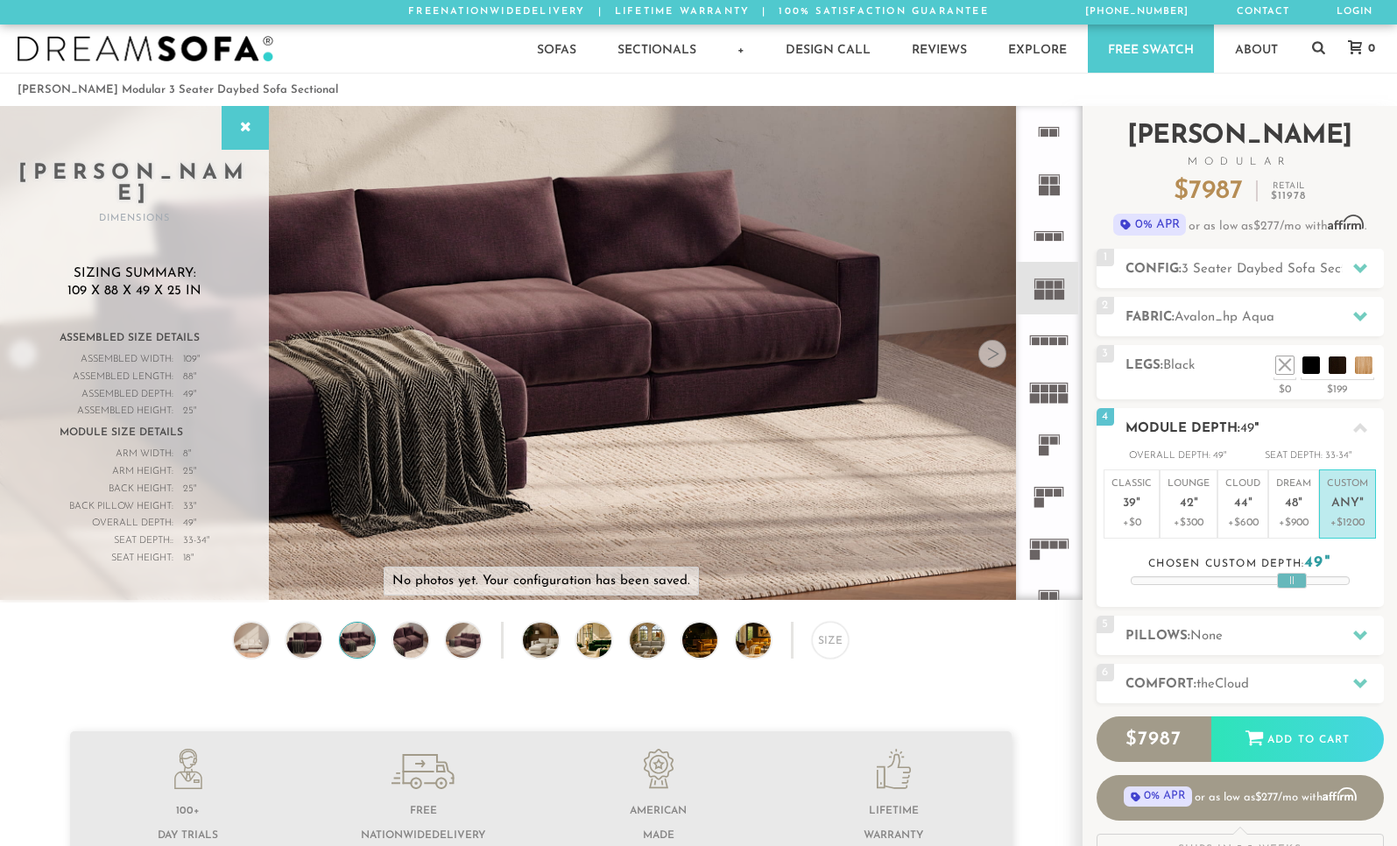
click at [1285, 587] on div at bounding box center [1292, 581] width 30 height 16
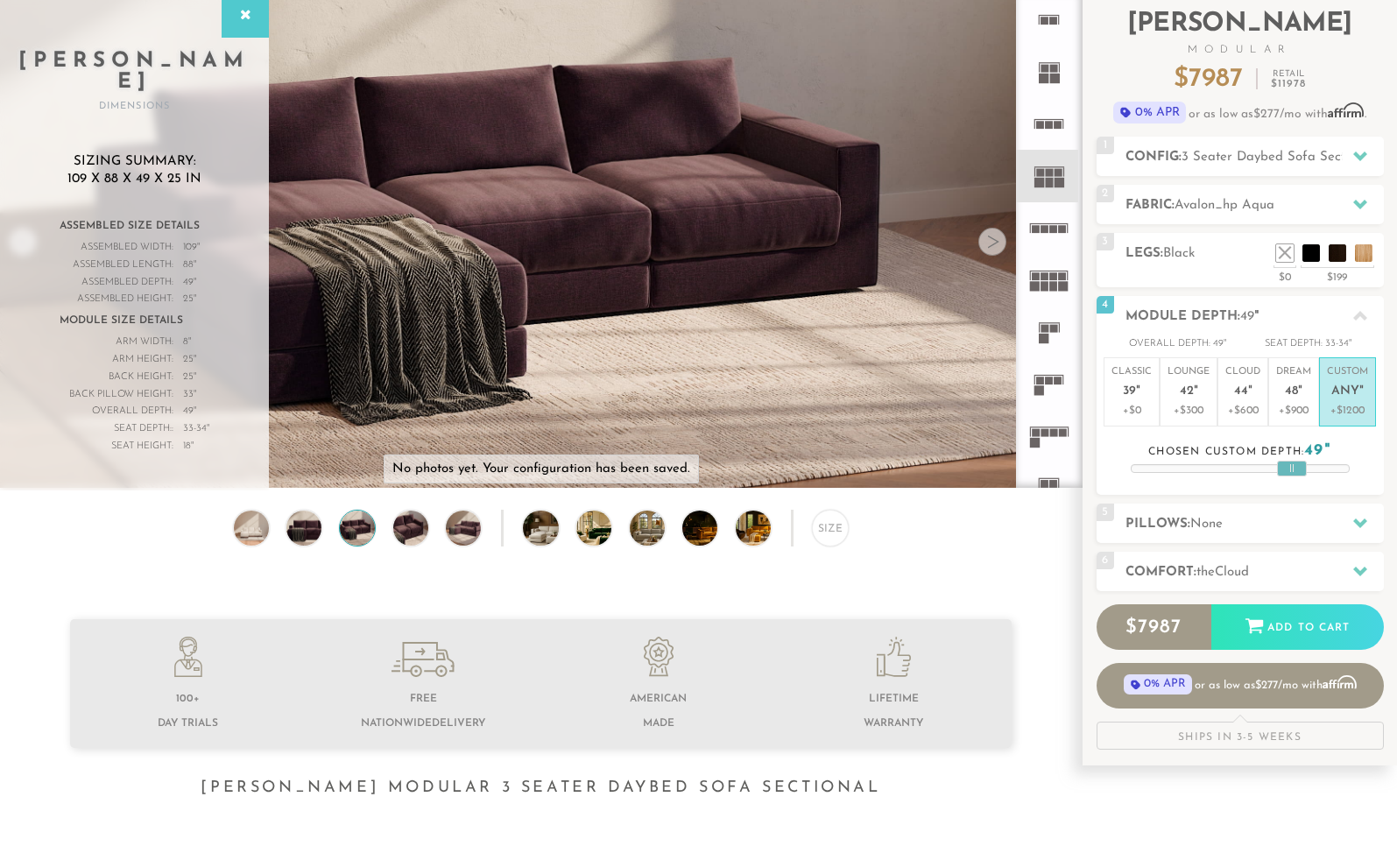
scroll to position [100, 0]
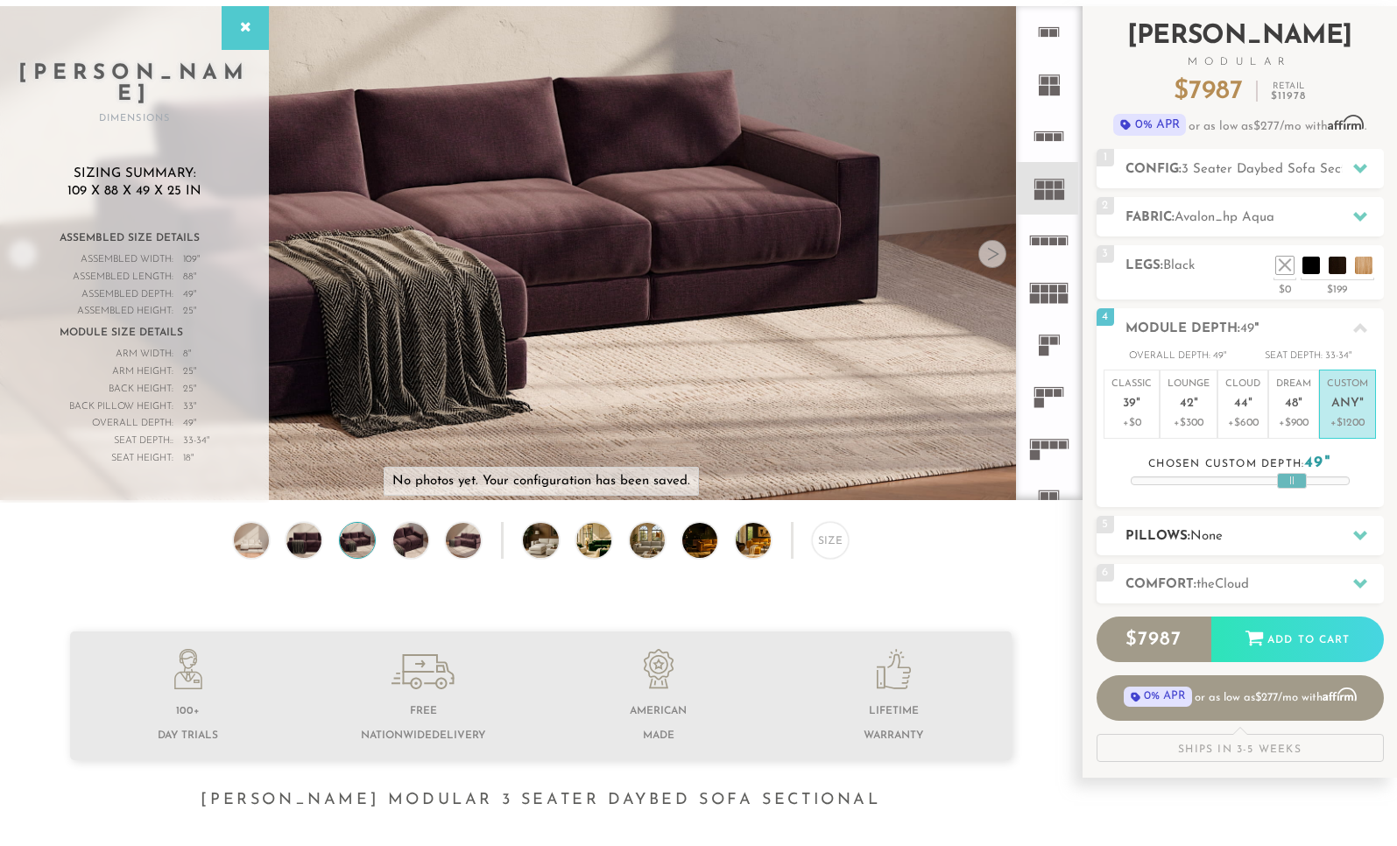
click at [1155, 541] on h2 "Pillows: None" at bounding box center [1255, 536] width 258 height 20
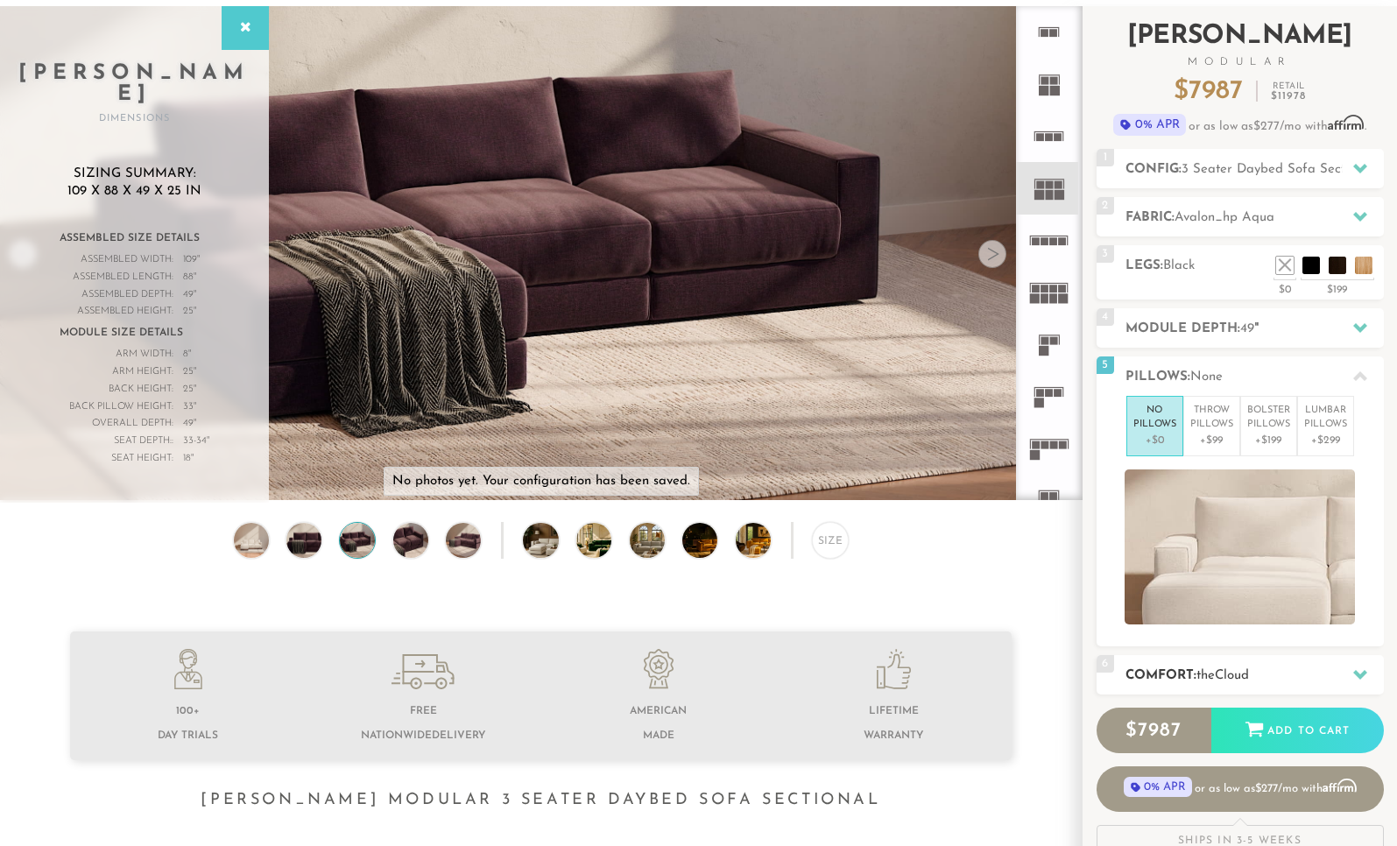
click at [1157, 669] on h2 "Comfort: the Cloud" at bounding box center [1255, 676] width 258 height 20
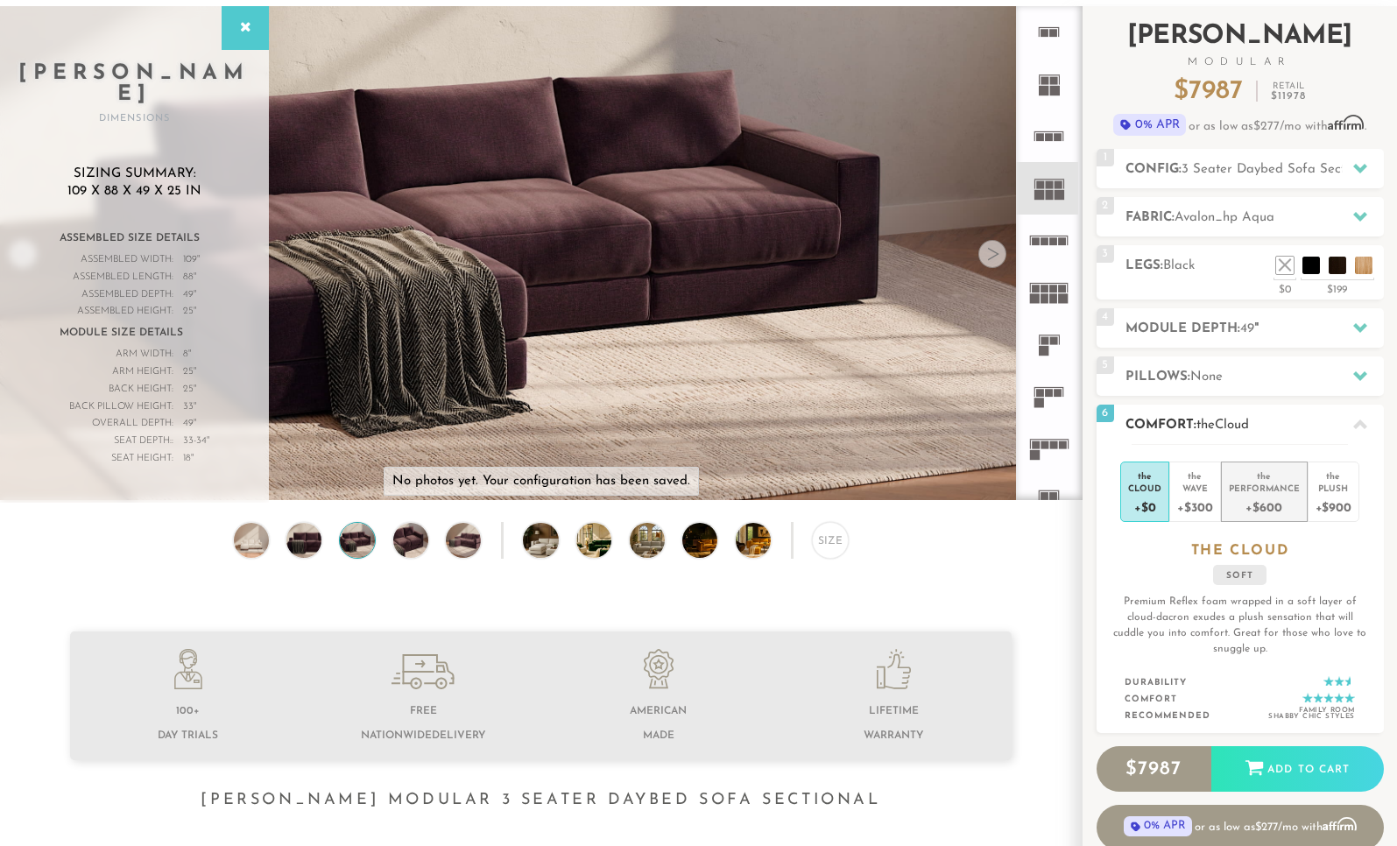
click at [1273, 495] on div "+$600" at bounding box center [1264, 506] width 71 height 25
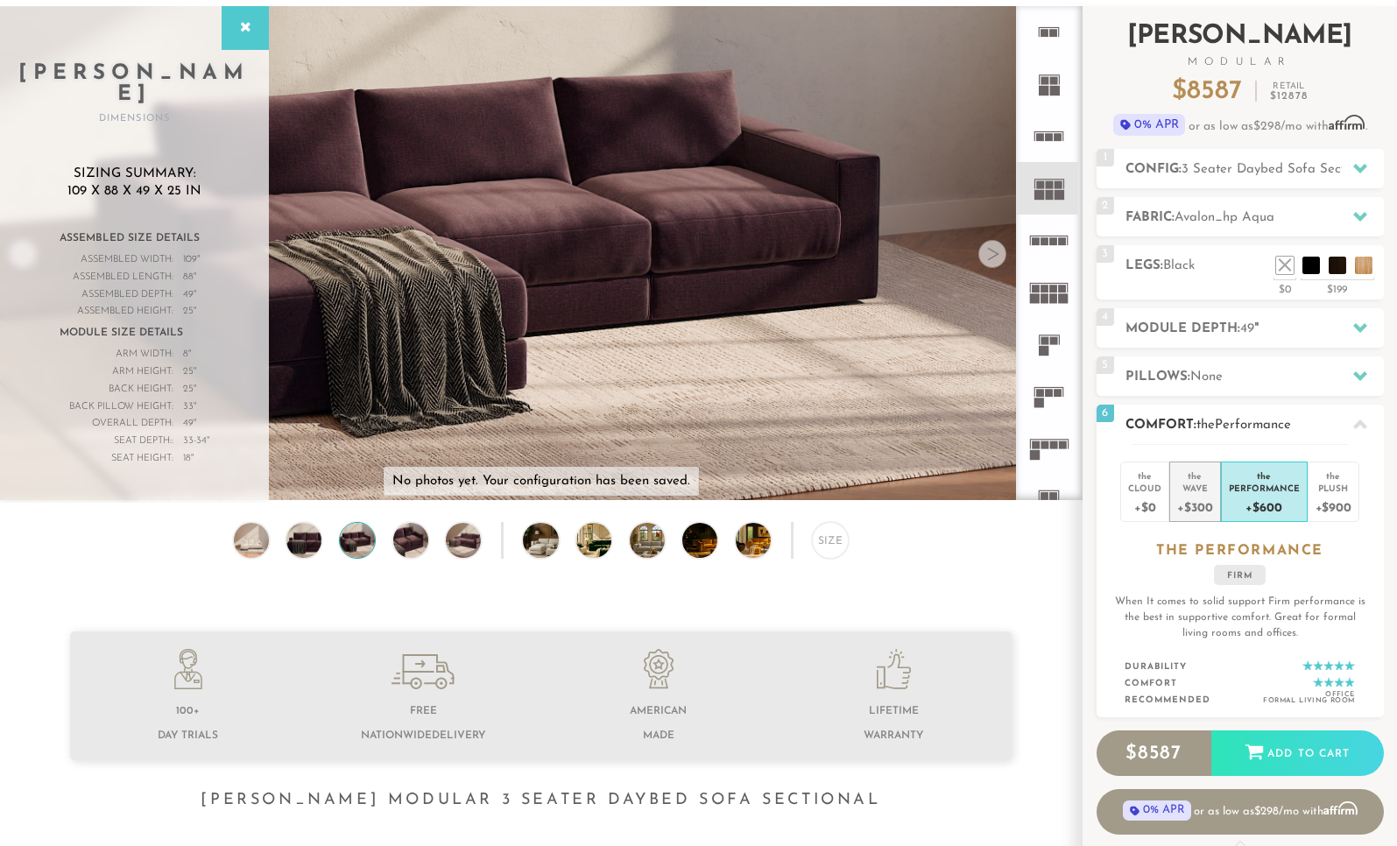
click at [1190, 500] on div "+$300" at bounding box center [1194, 506] width 35 height 25
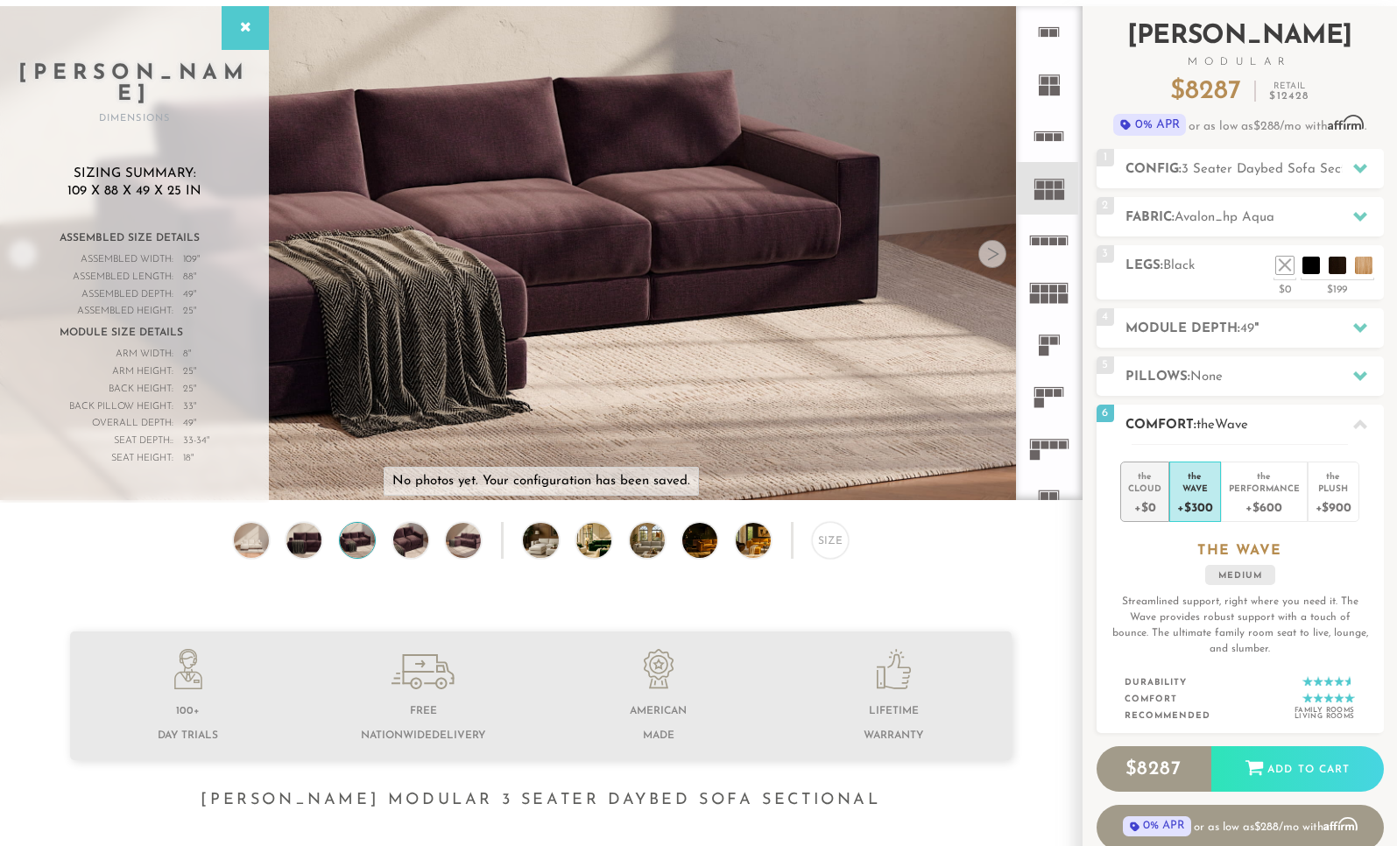
click at [1141, 500] on div "+$0" at bounding box center [1144, 506] width 33 height 25
click at [1199, 500] on div "+$300" at bounding box center [1194, 506] width 35 height 25
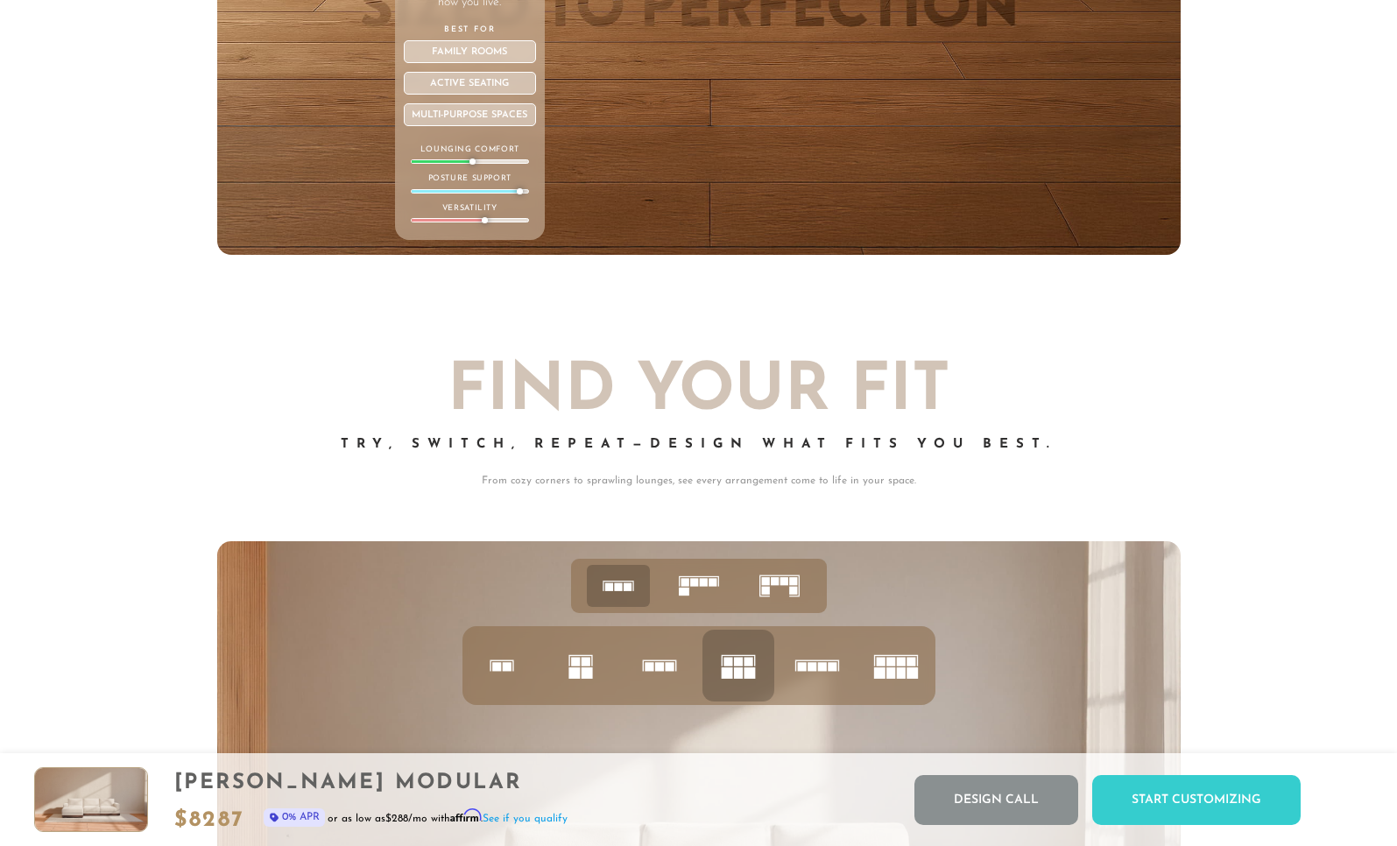
scroll to position [6610, 0]
click at [737, 680] on rect at bounding box center [737, 673] width 9 height 11
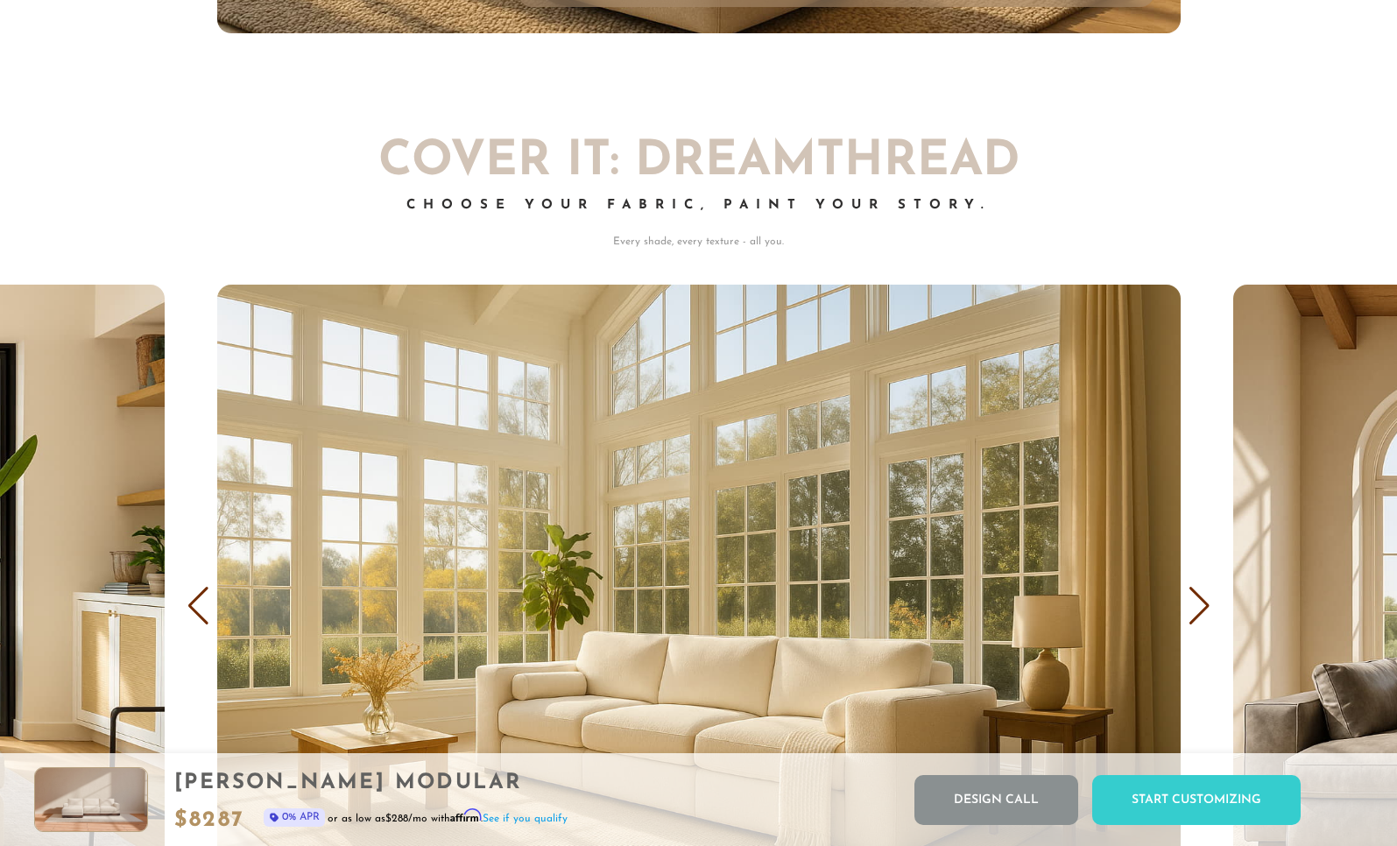
scroll to position [10355, 0]
click at [1191, 612] on div "Next slide" at bounding box center [1200, 607] width 24 height 39
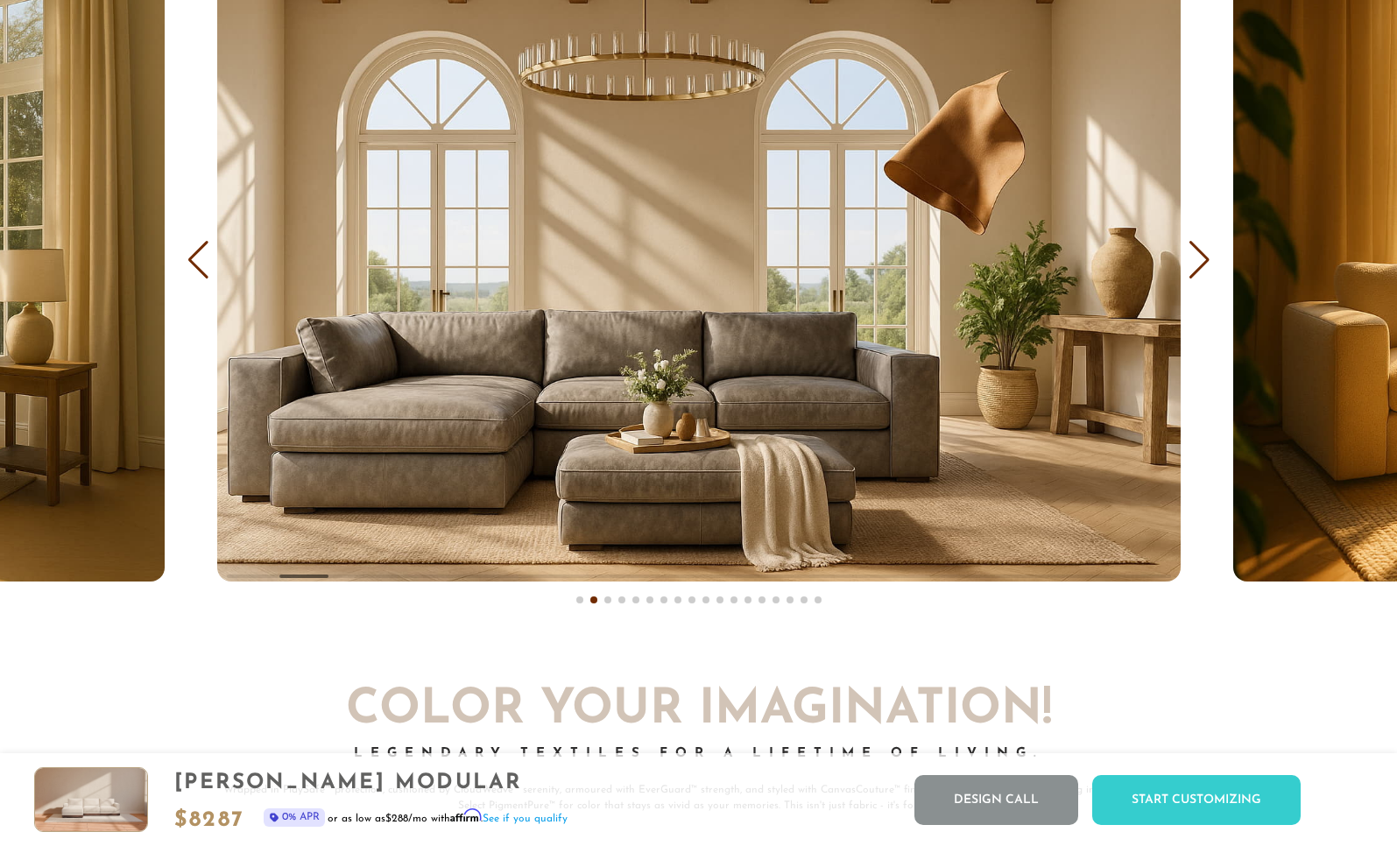
scroll to position [10702, 0]
click at [1204, 272] on div "Next slide" at bounding box center [1200, 259] width 24 height 39
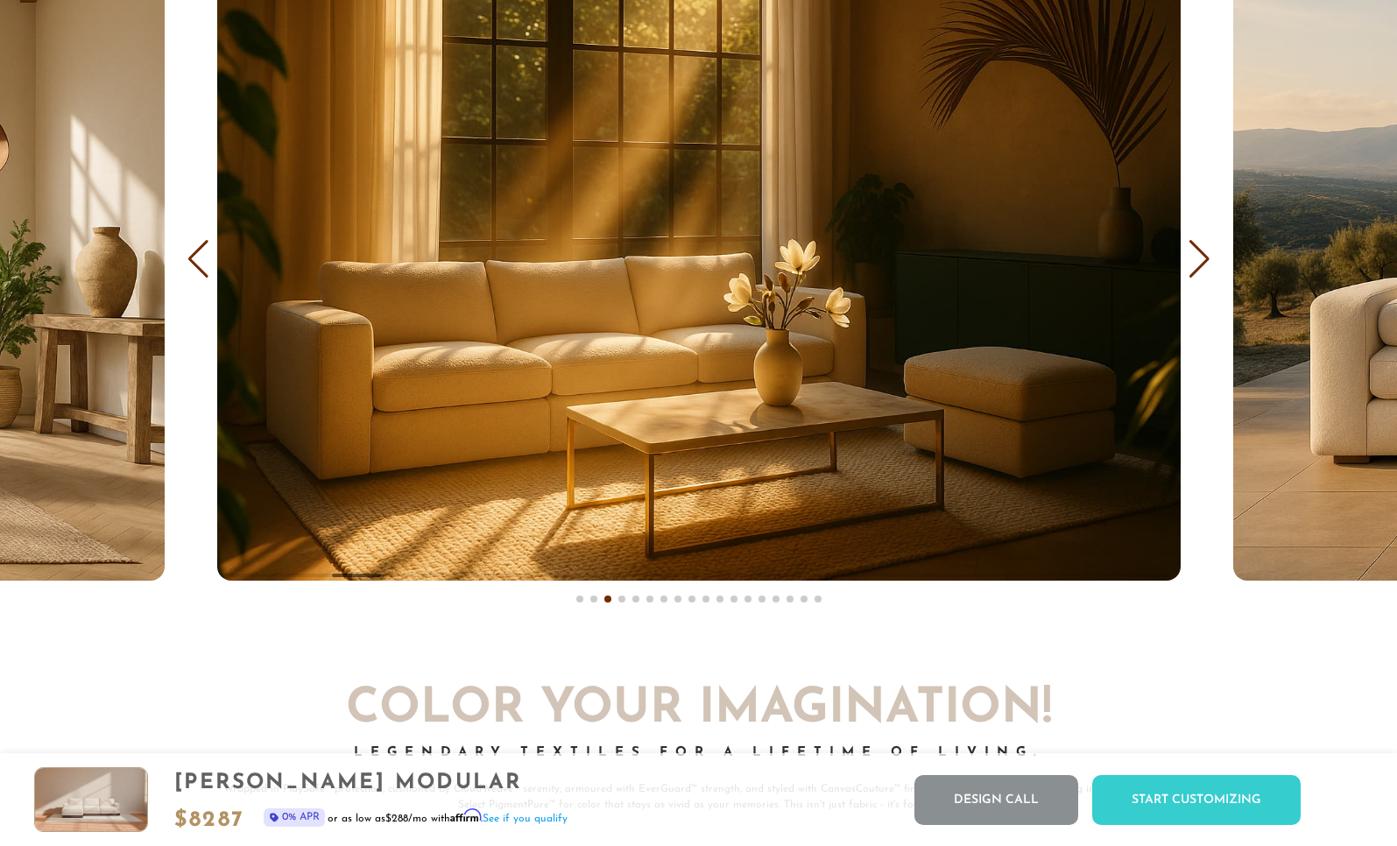
click at [1204, 272] on div "Next slide" at bounding box center [1200, 259] width 24 height 39
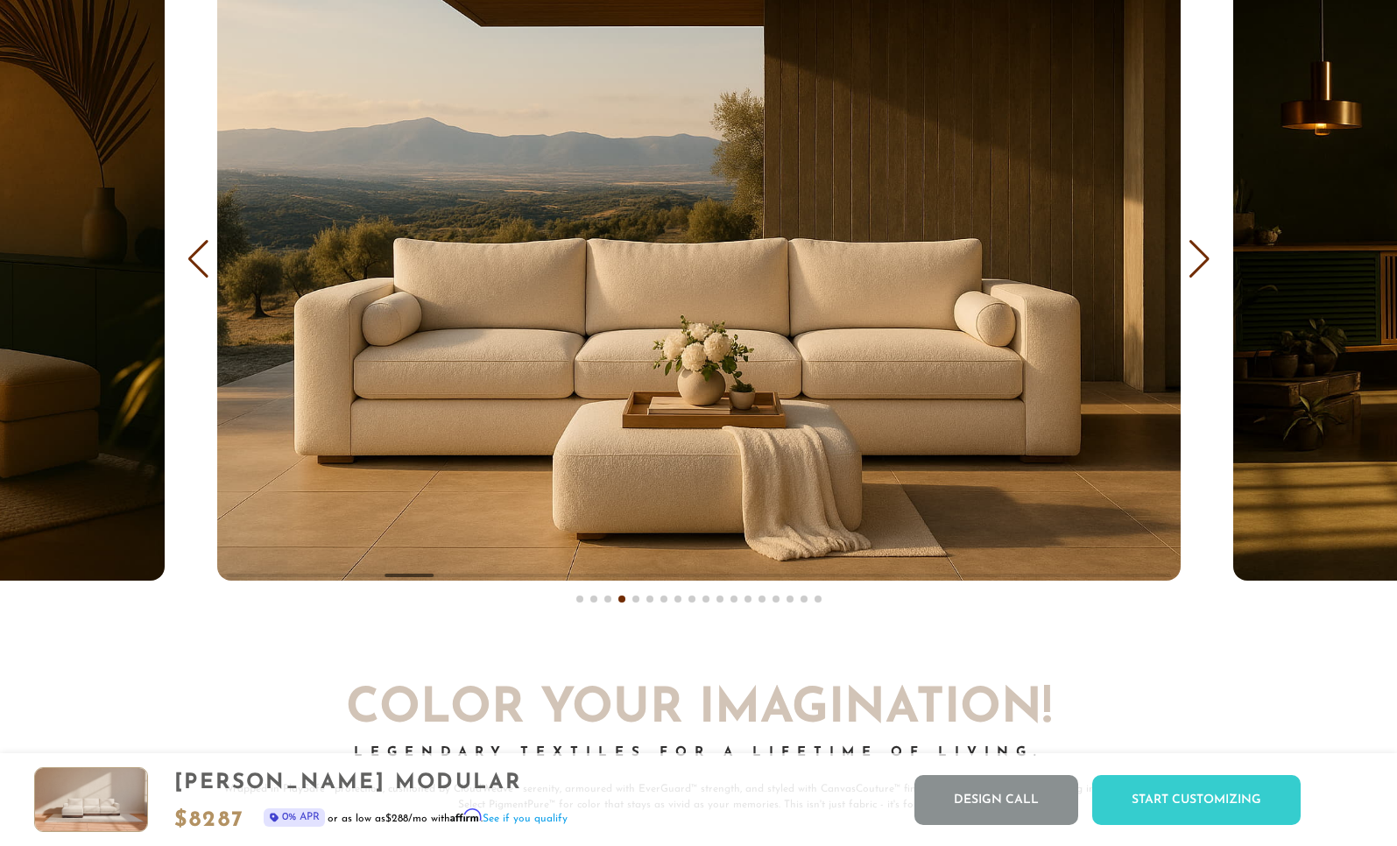
click at [1204, 272] on div "Next slide" at bounding box center [1200, 259] width 24 height 39
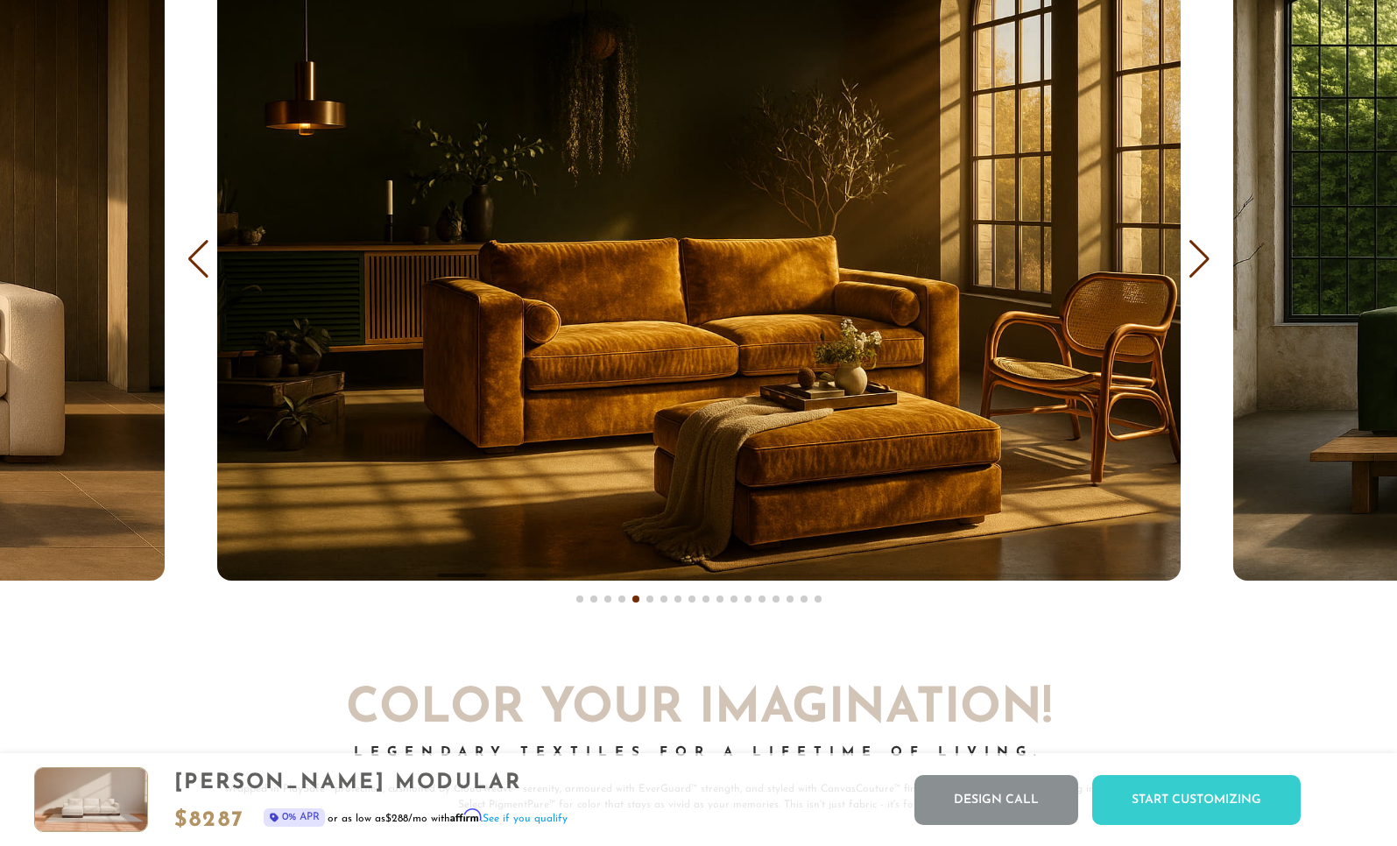
click at [1202, 272] on div "Next slide" at bounding box center [1200, 259] width 24 height 39
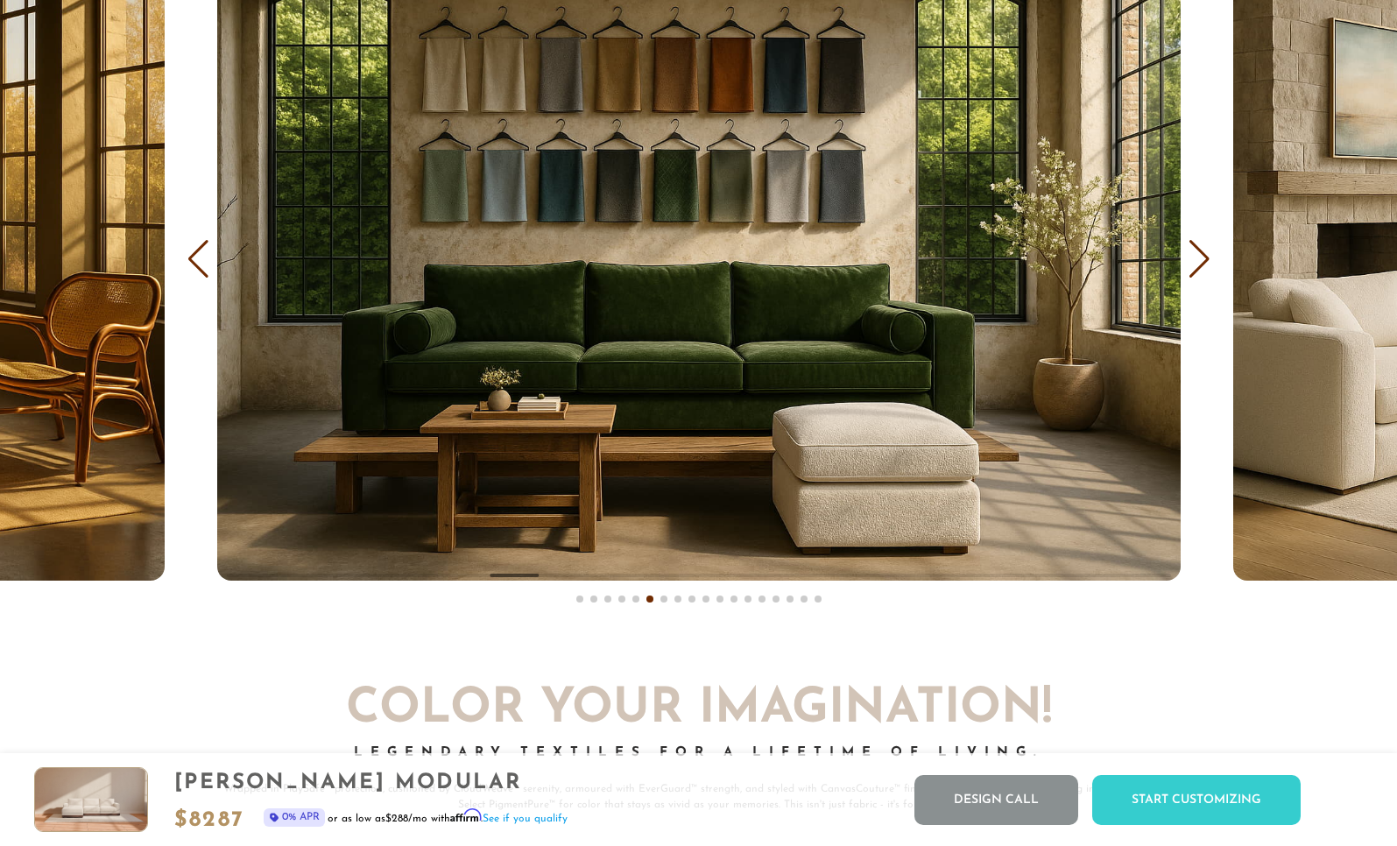
click at [1202, 272] on div "Next slide" at bounding box center [1200, 259] width 24 height 39
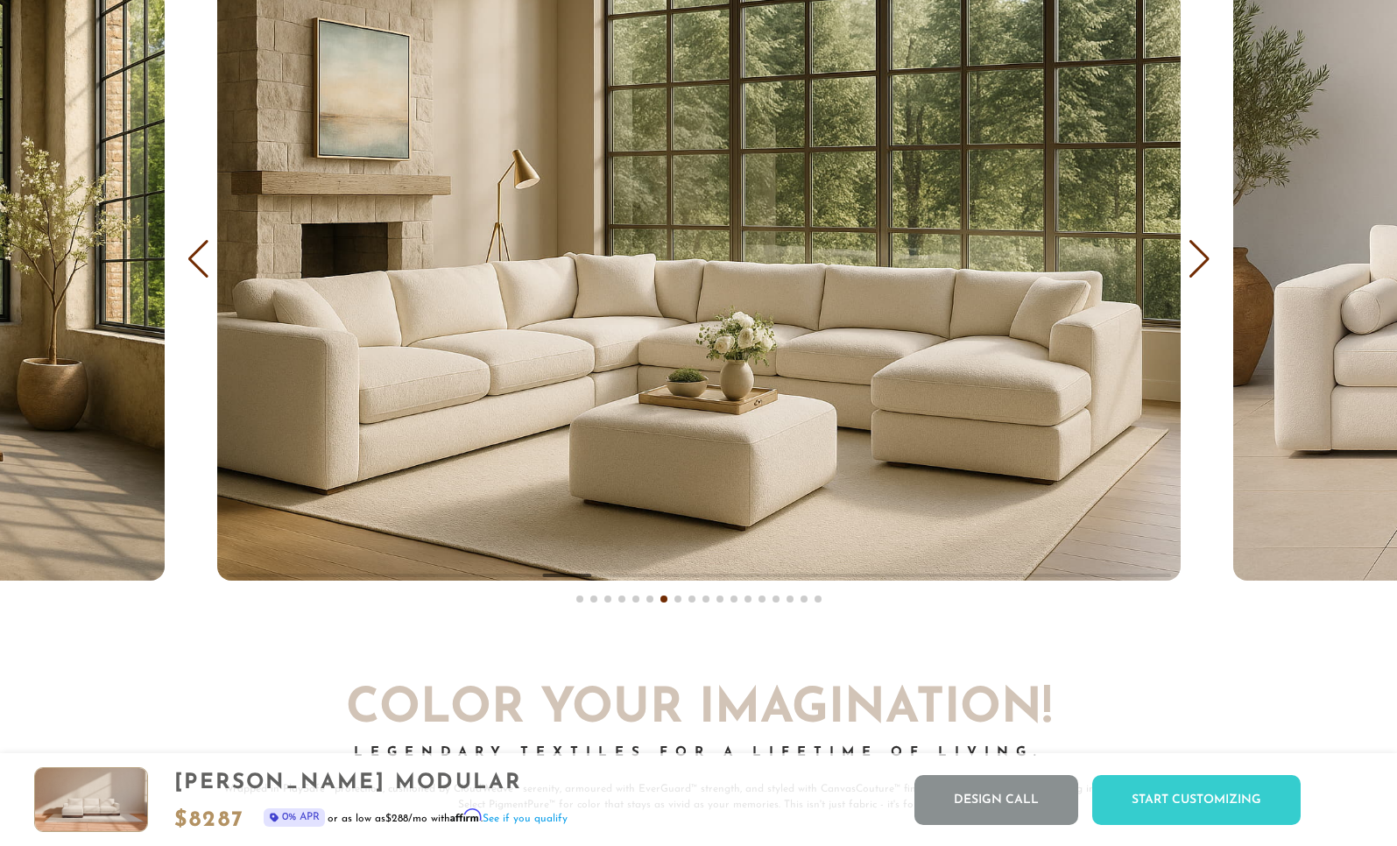
click at [1202, 272] on div "Next slide" at bounding box center [1200, 259] width 24 height 39
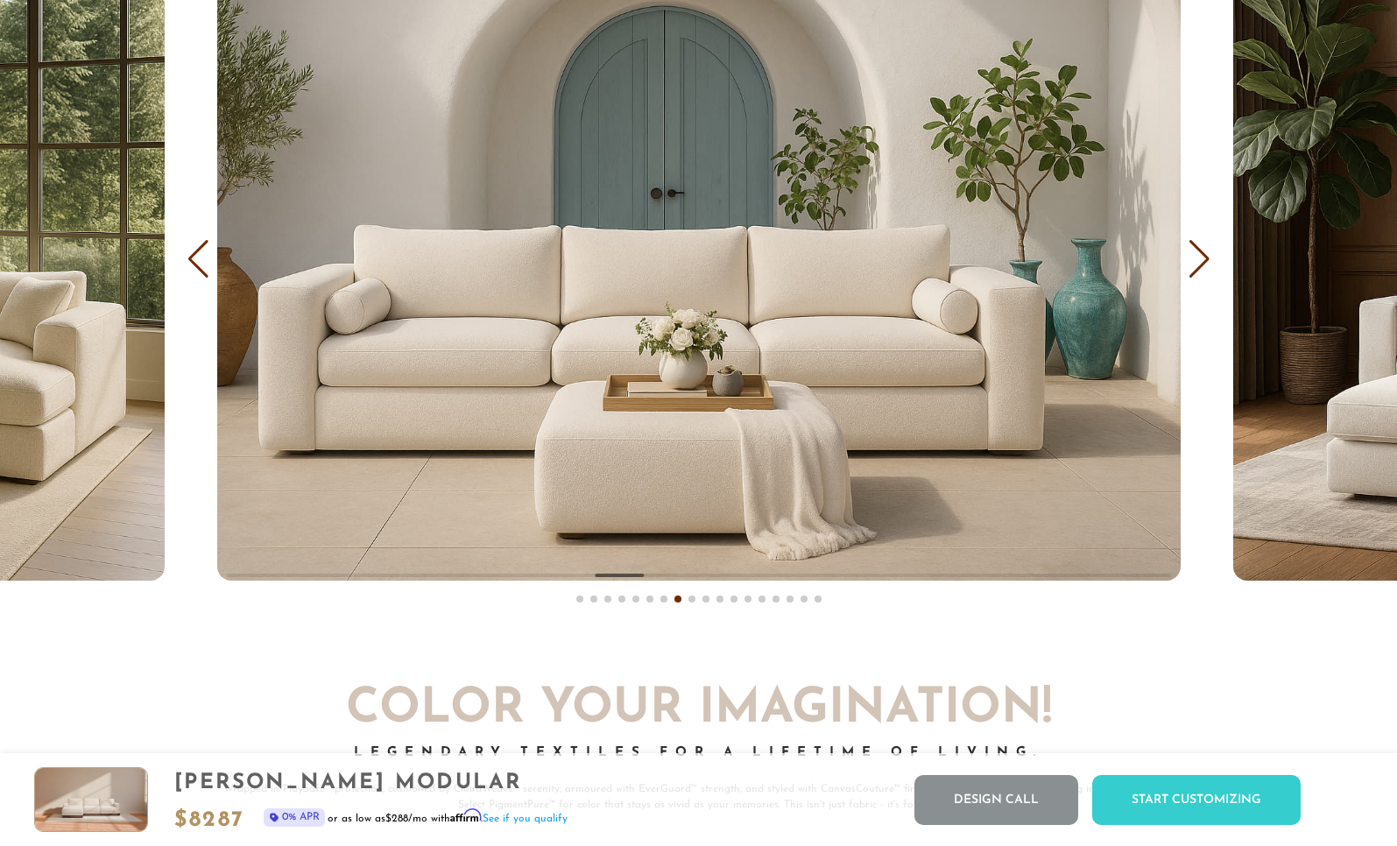
click at [1202, 272] on div "Next slide" at bounding box center [1200, 259] width 24 height 39
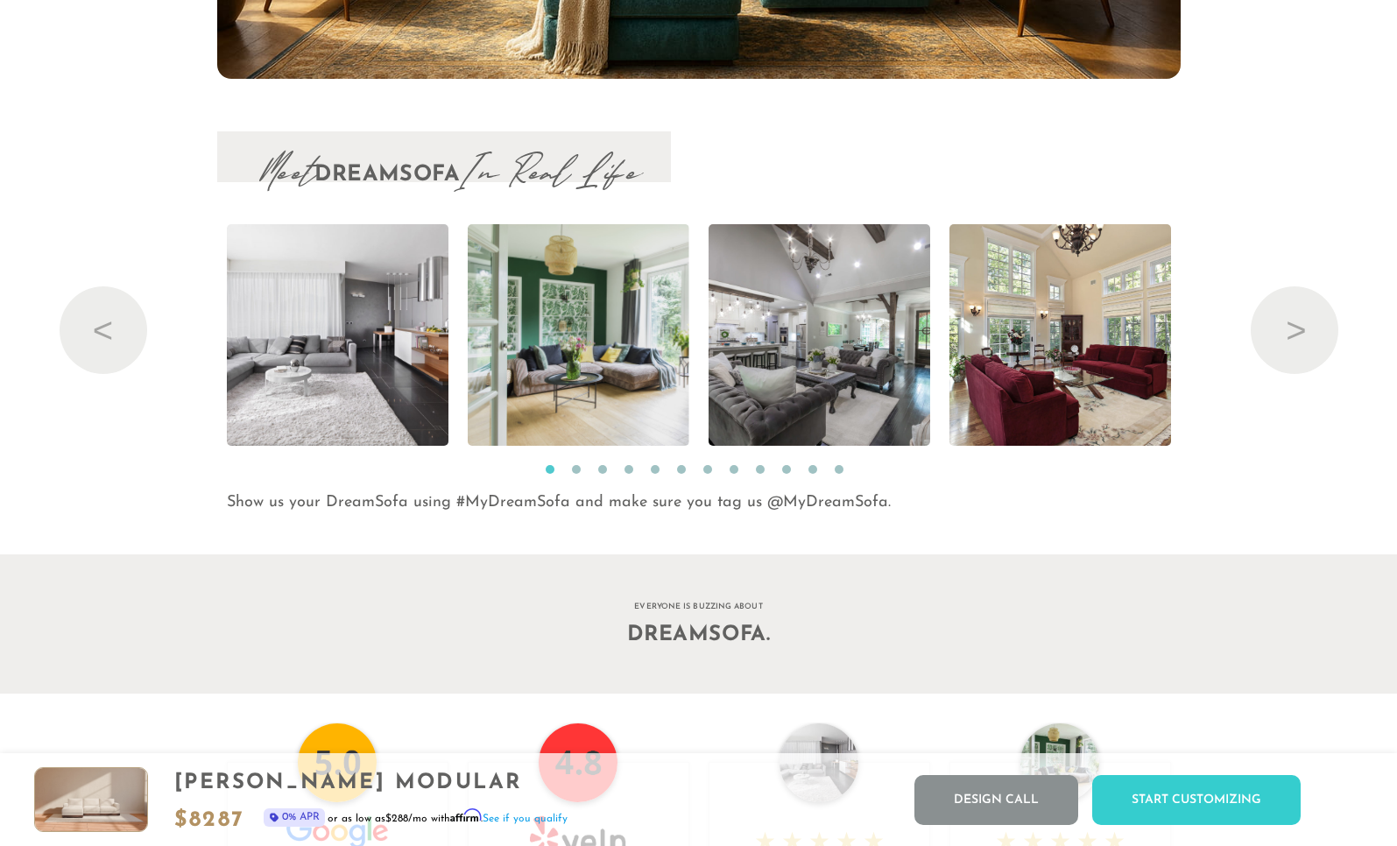
scroll to position [18203, 0]
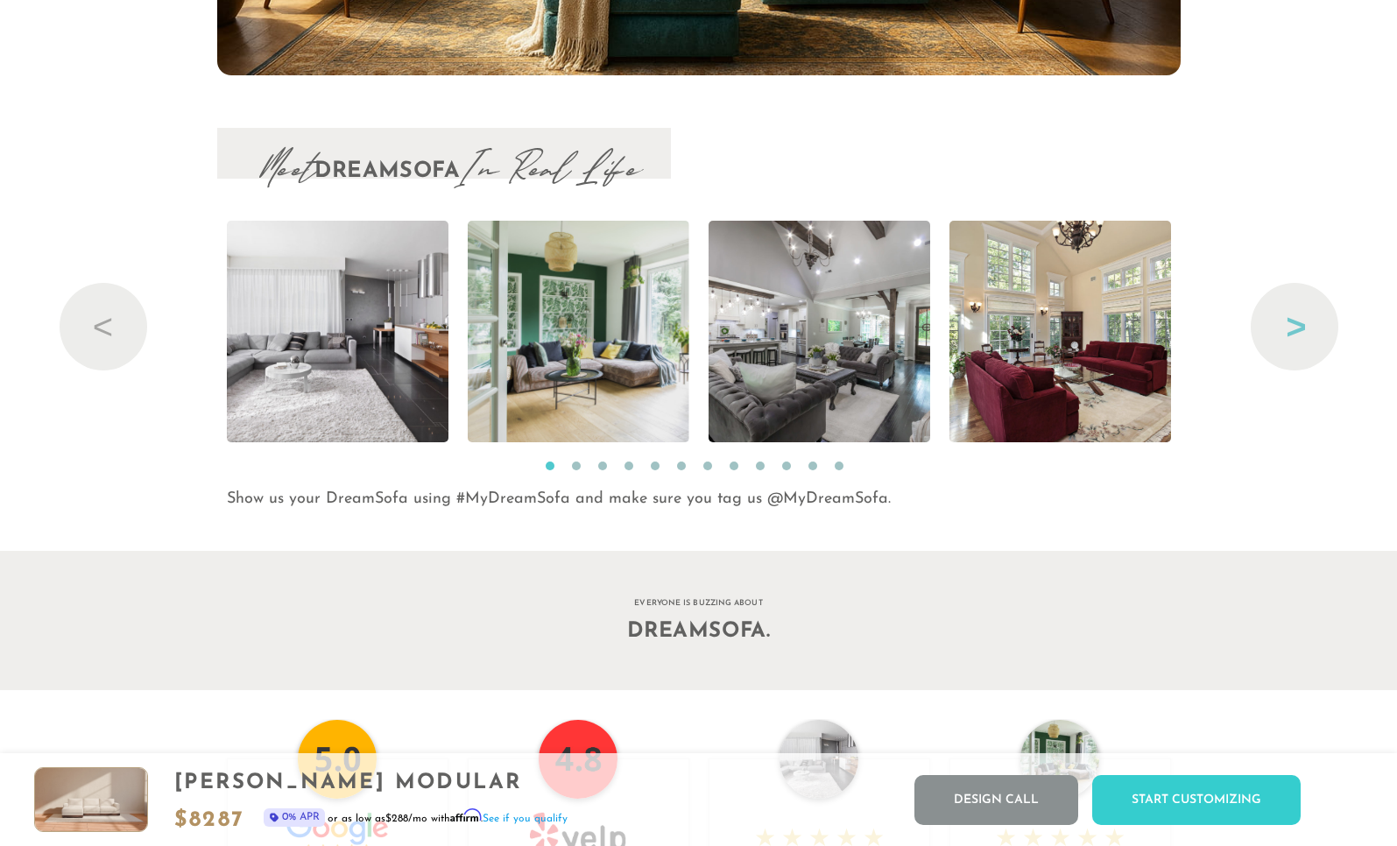
click at [1278, 339] on button "Next" at bounding box center [1295, 327] width 88 height 88
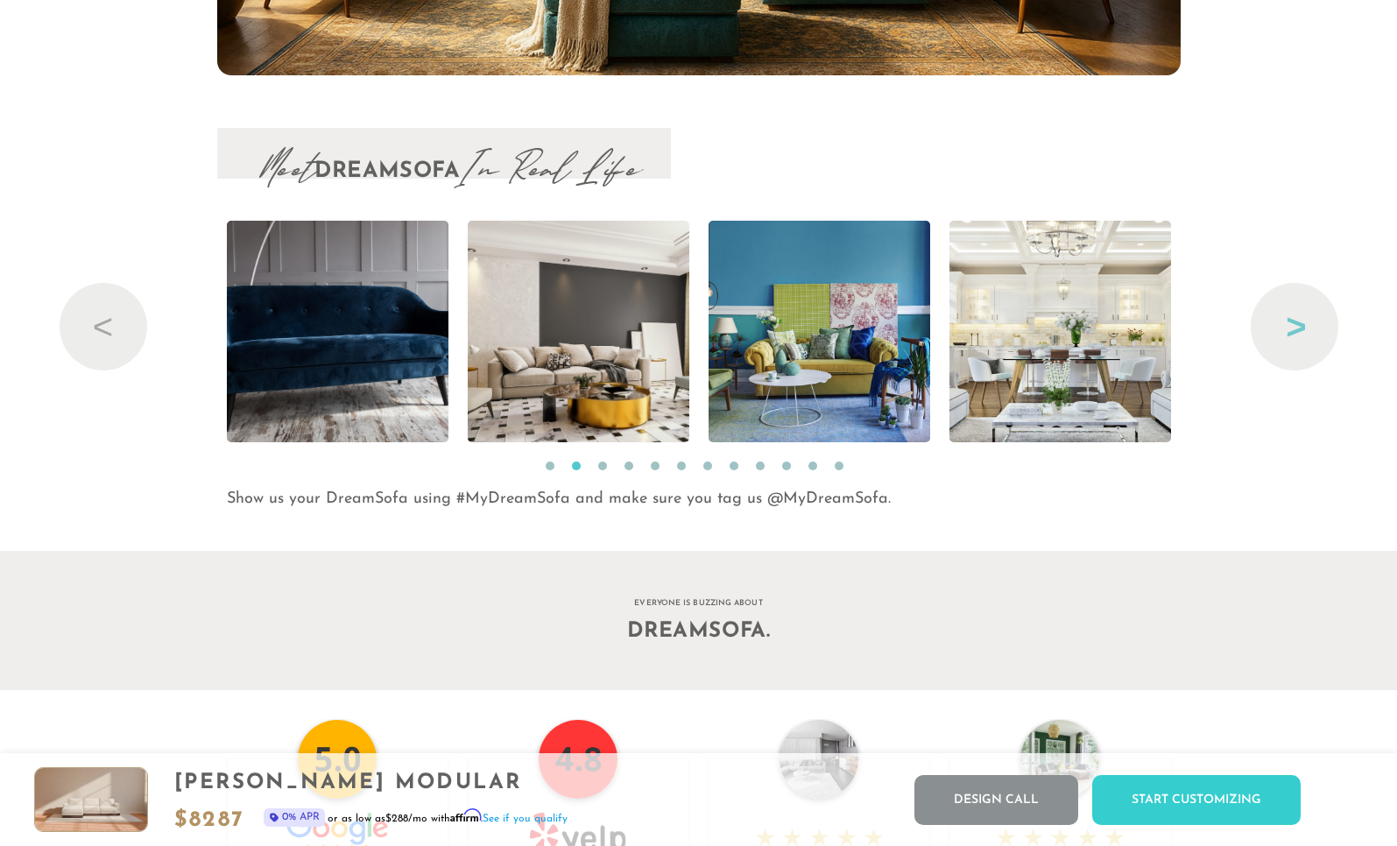
click at [1278, 339] on button "Next" at bounding box center [1295, 327] width 88 height 88
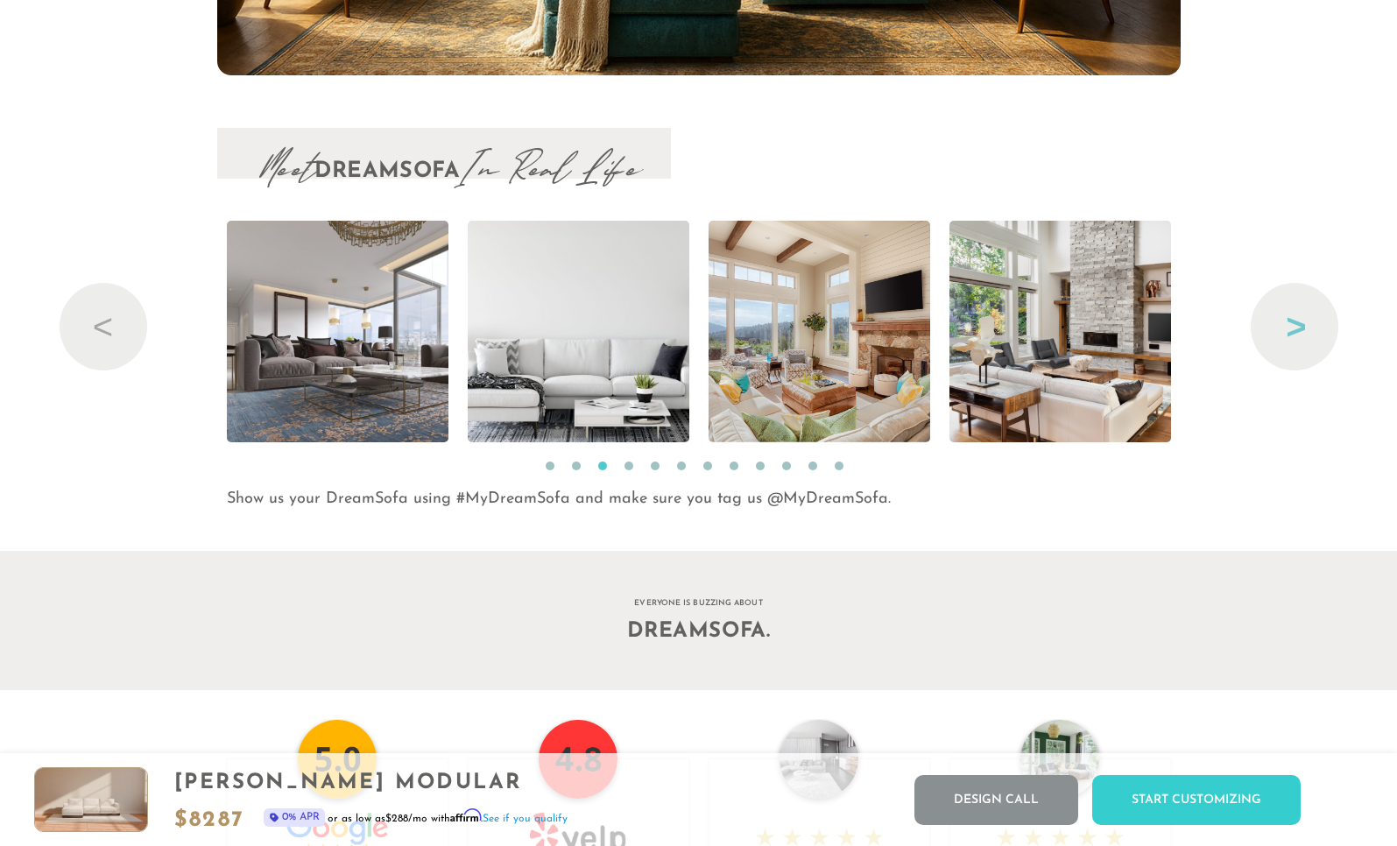
click at [1279, 336] on button "Next" at bounding box center [1295, 327] width 88 height 88
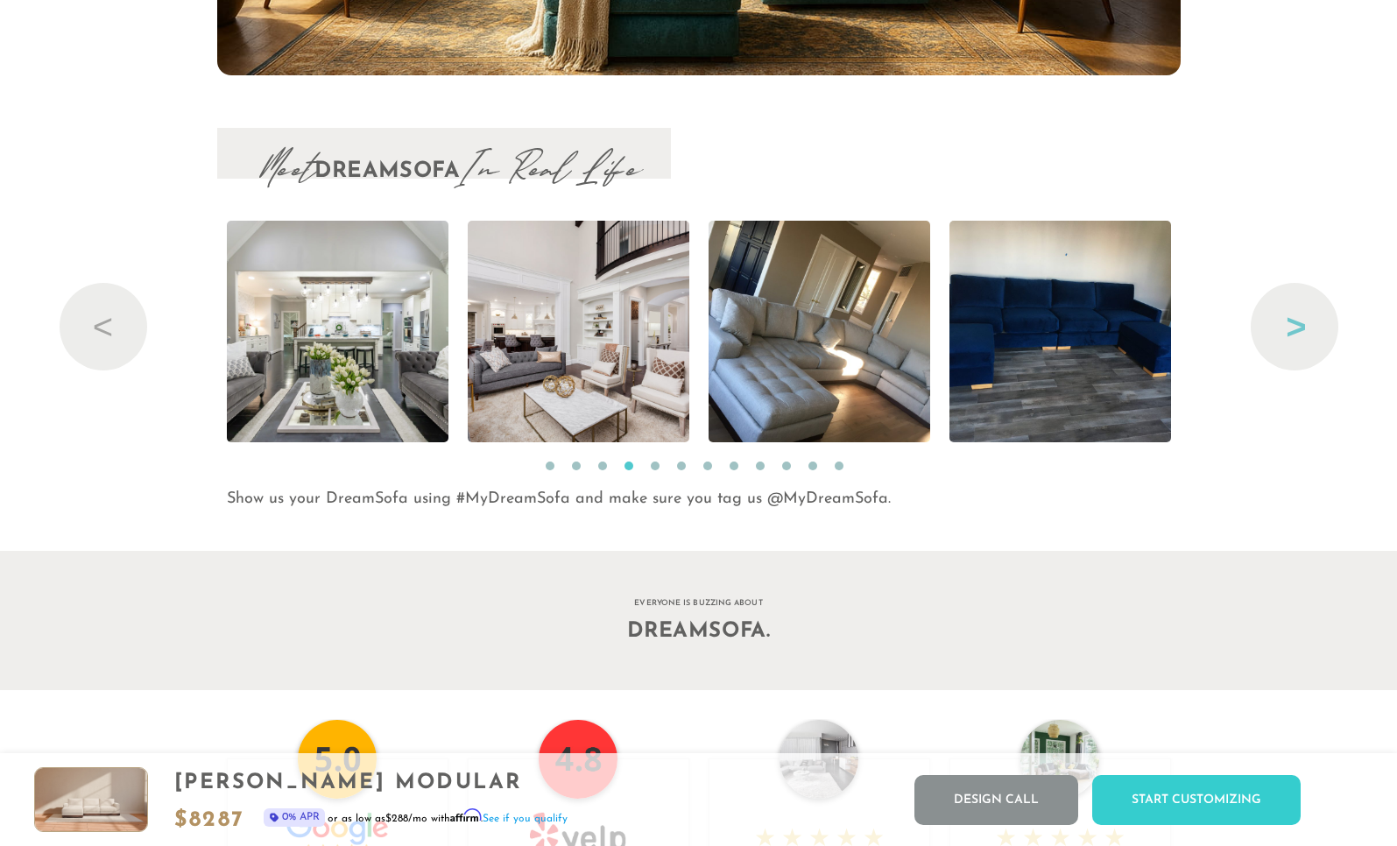
click at [1279, 335] on button "Next" at bounding box center [1295, 327] width 88 height 88
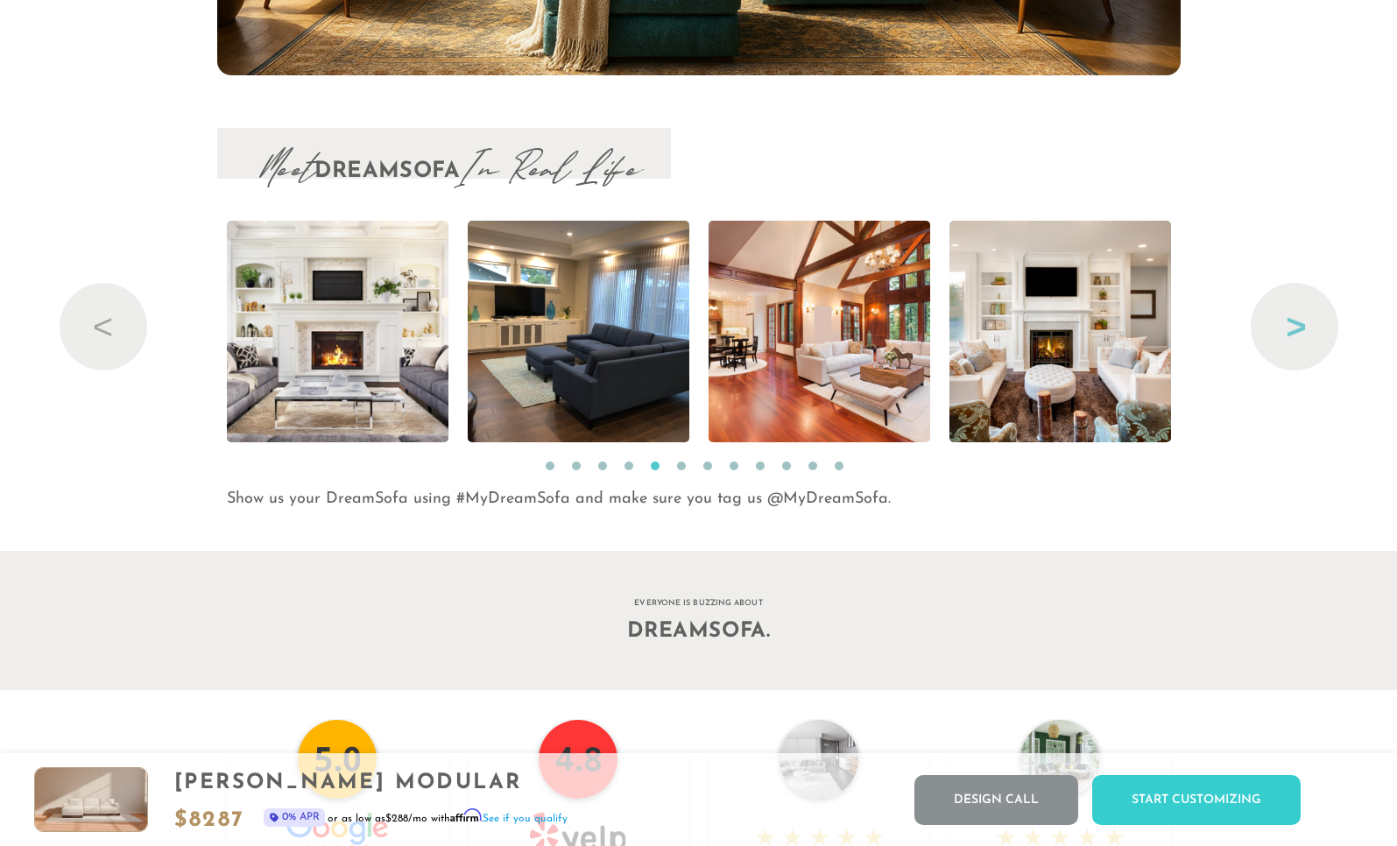
click at [1279, 335] on button "Next" at bounding box center [1295, 327] width 88 height 88
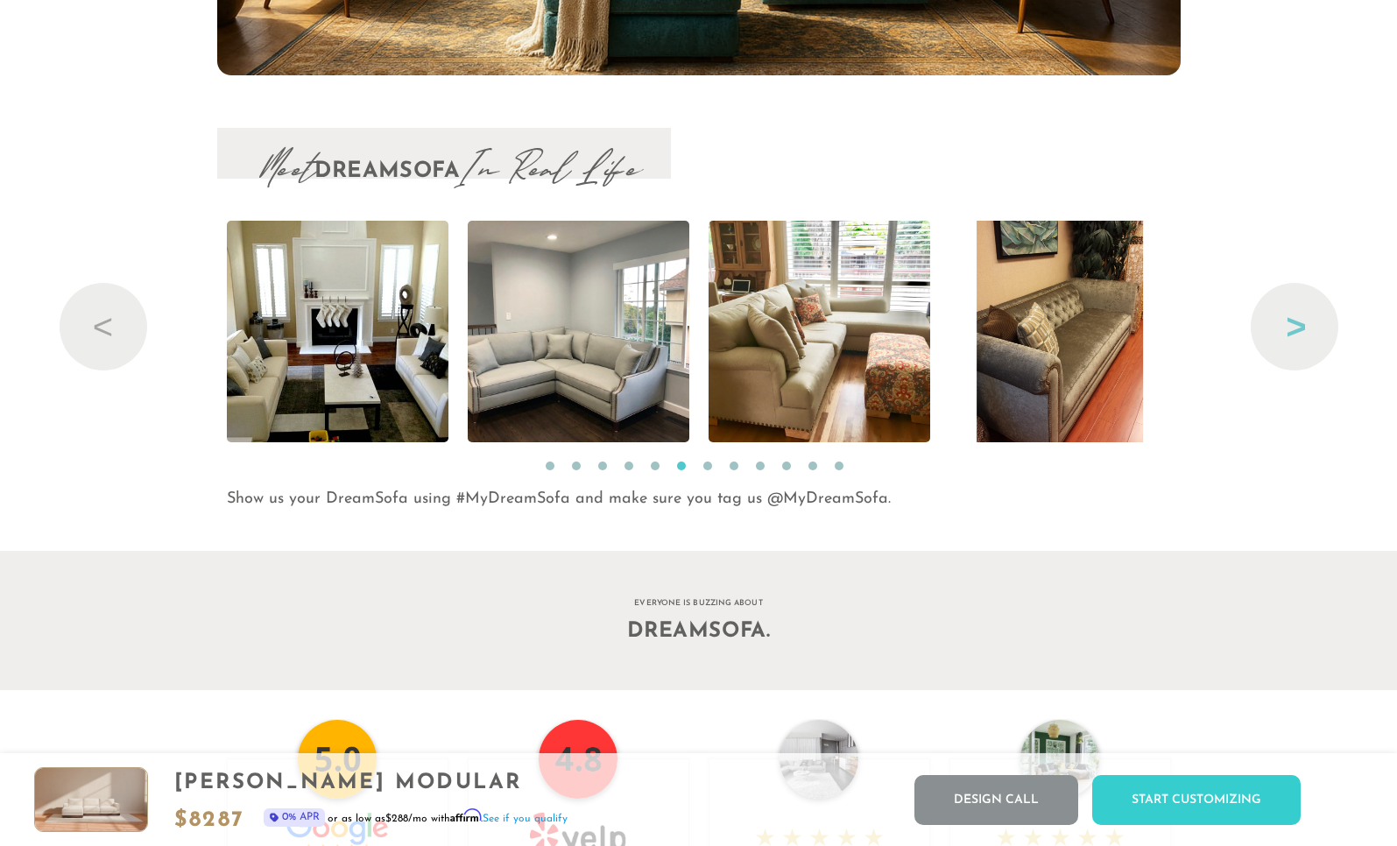
click at [1279, 334] on button "Next" at bounding box center [1295, 327] width 88 height 88
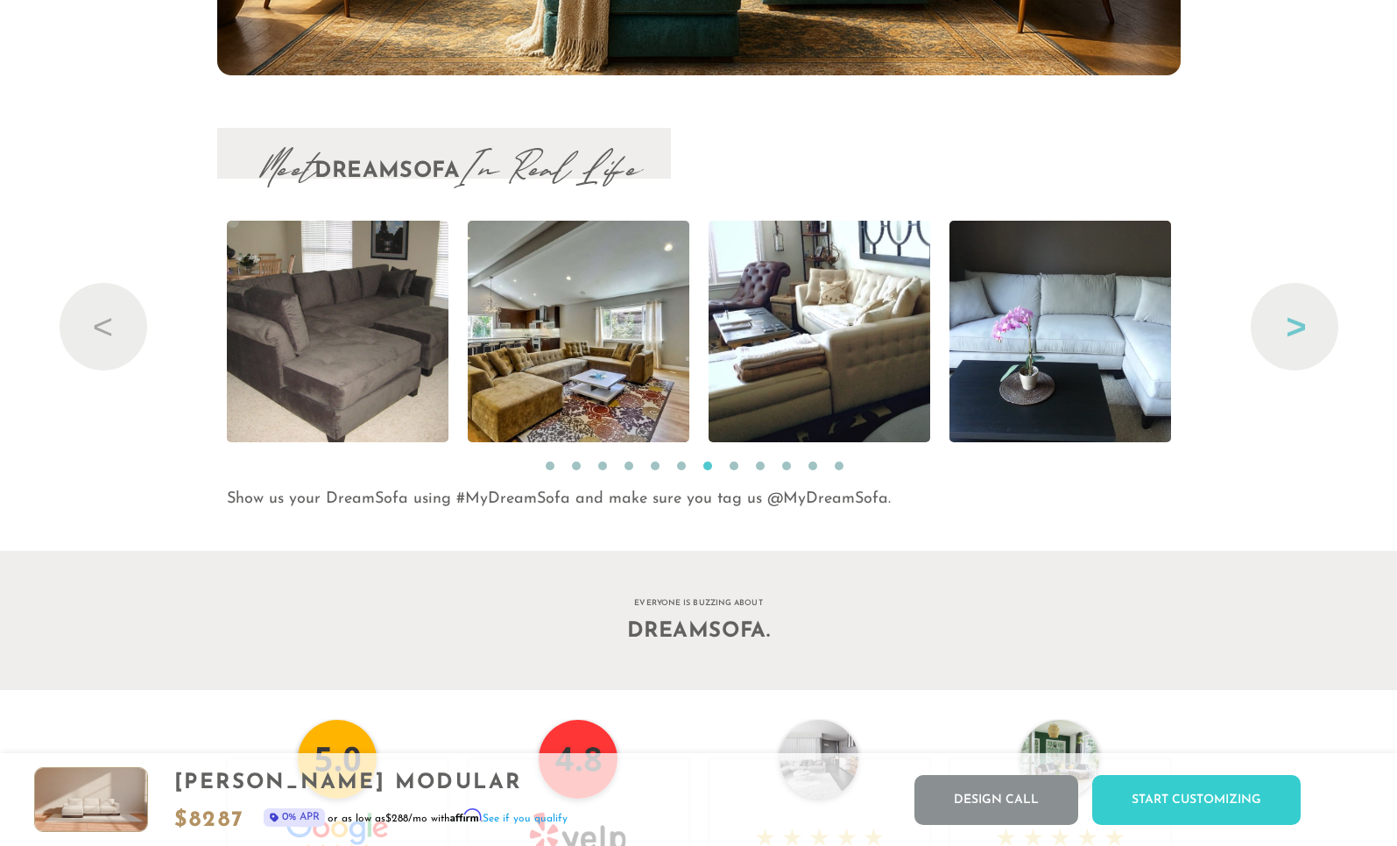
click at [1279, 334] on button "Next" at bounding box center [1295, 327] width 88 height 88
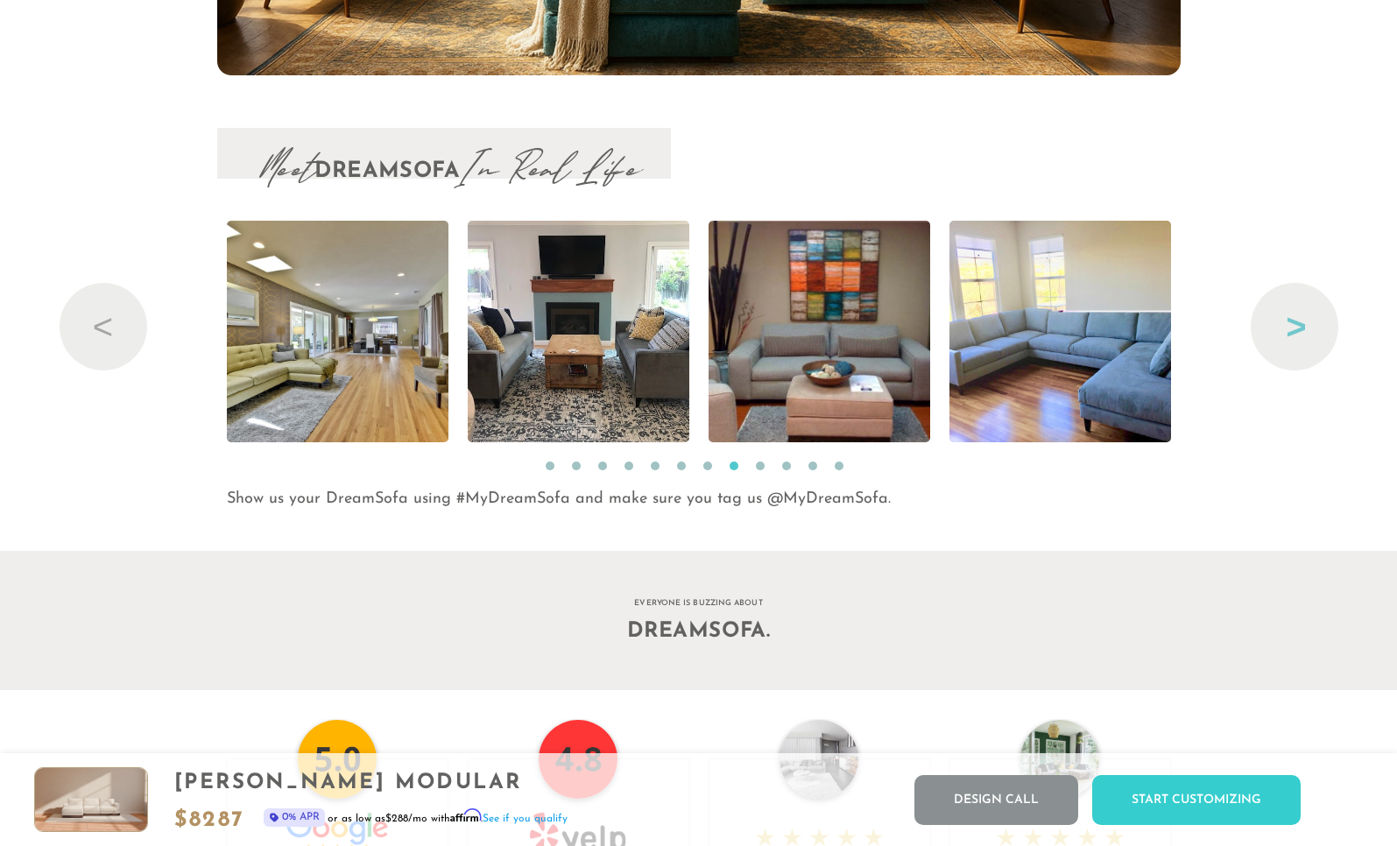
click at [1281, 331] on button "Next" at bounding box center [1295, 327] width 88 height 88
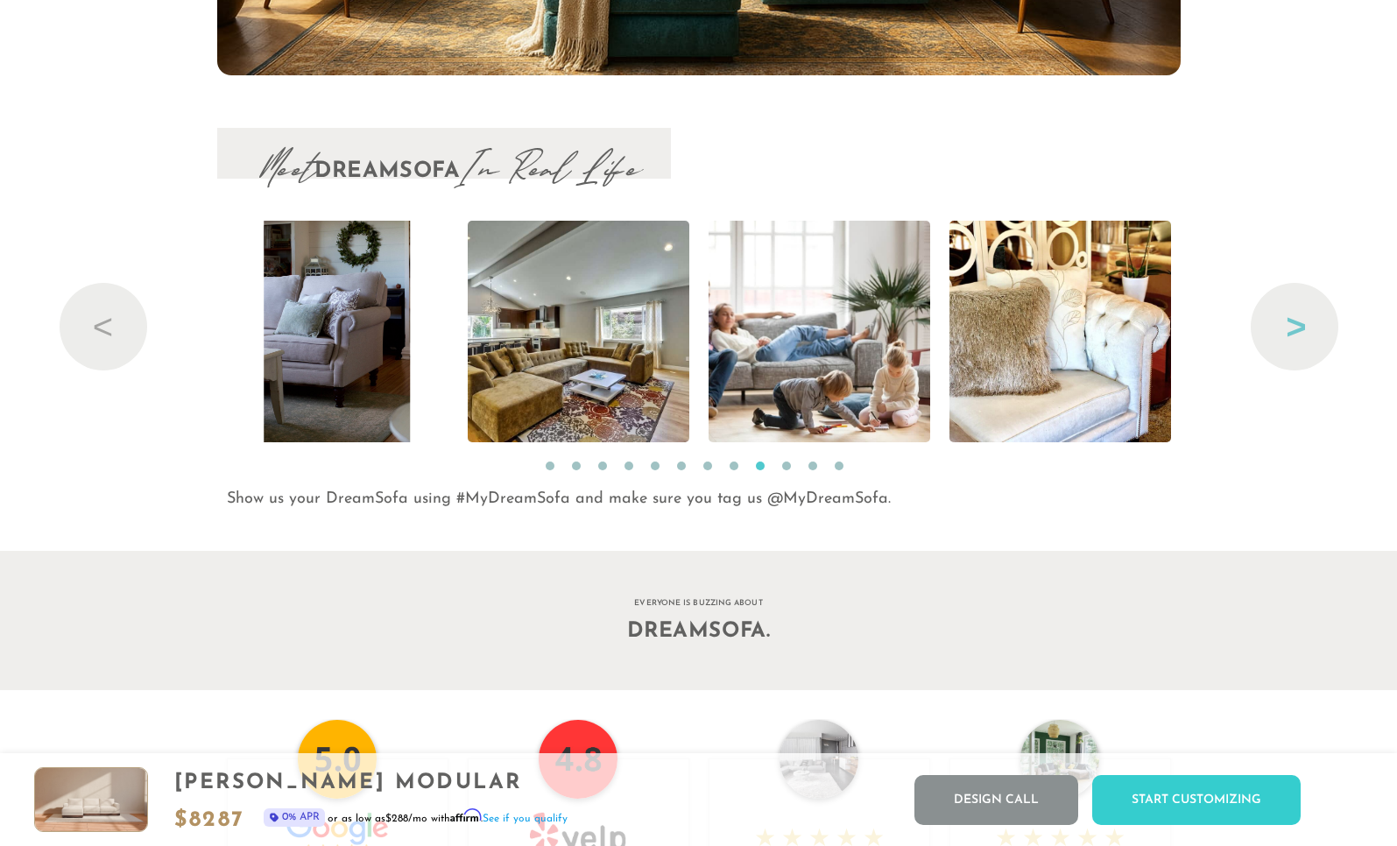
click at [1281, 329] on button "Next" at bounding box center [1295, 327] width 88 height 88
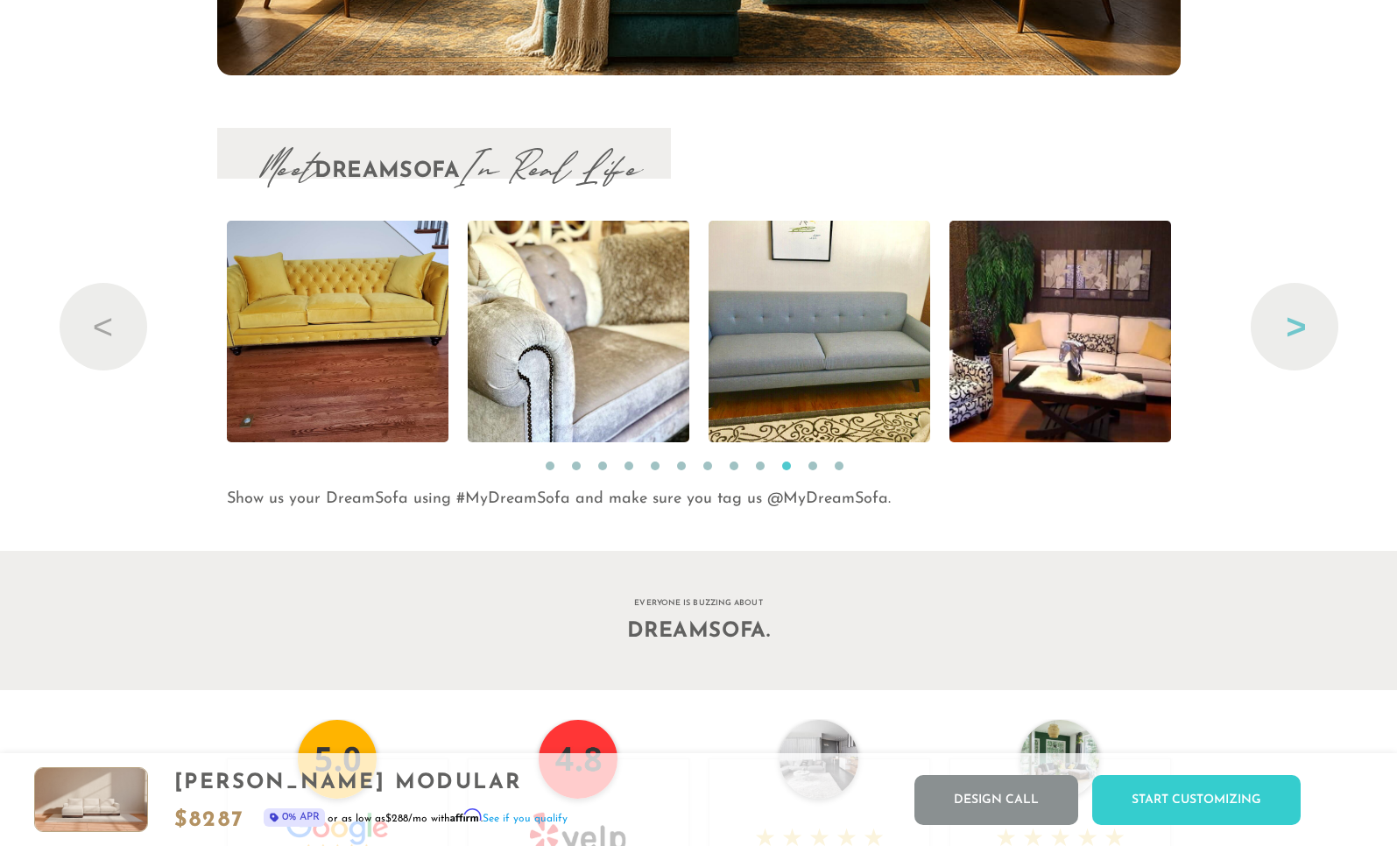
click at [1281, 329] on button "Next" at bounding box center [1295, 327] width 88 height 88
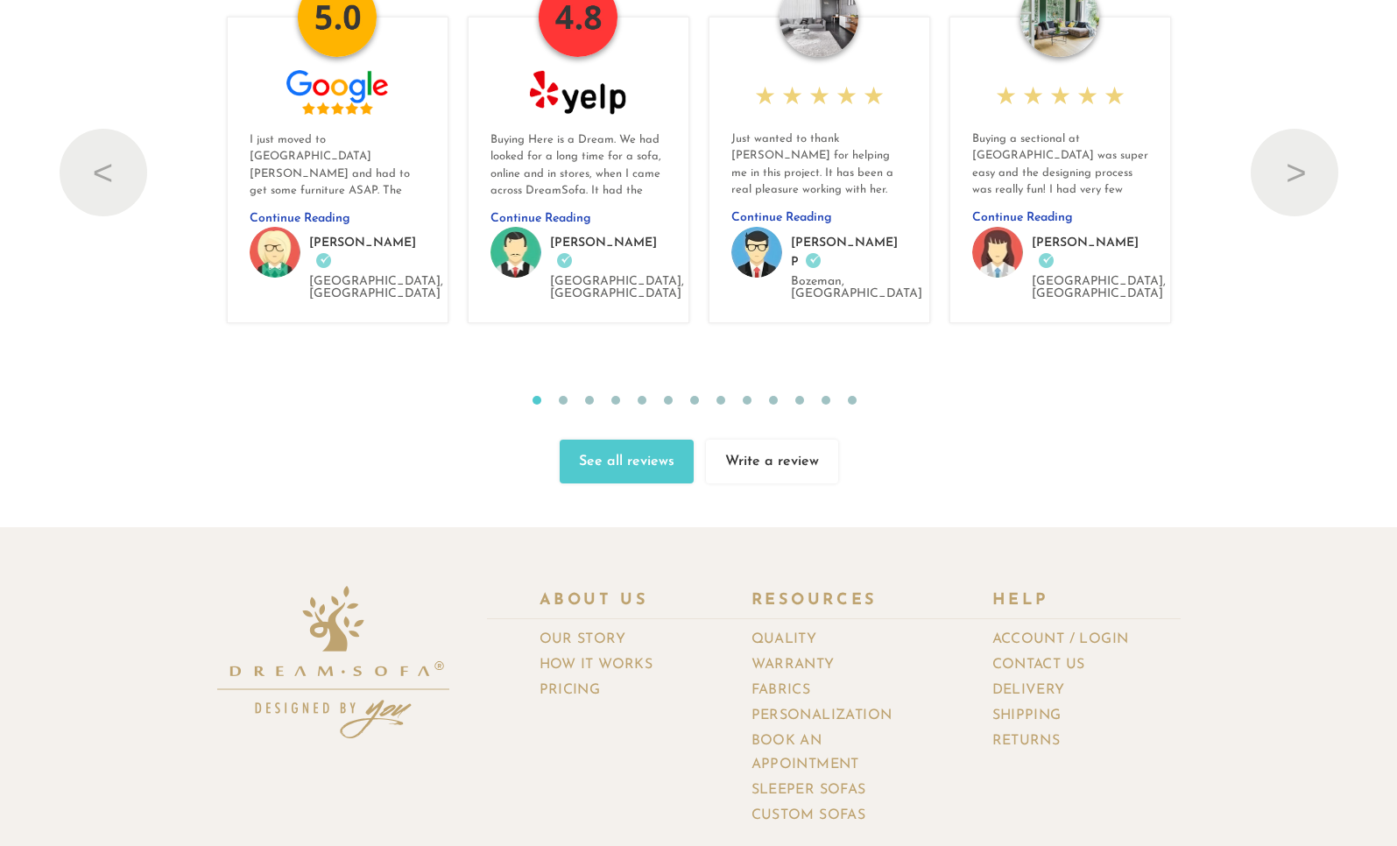
scroll to position [19012, 0]
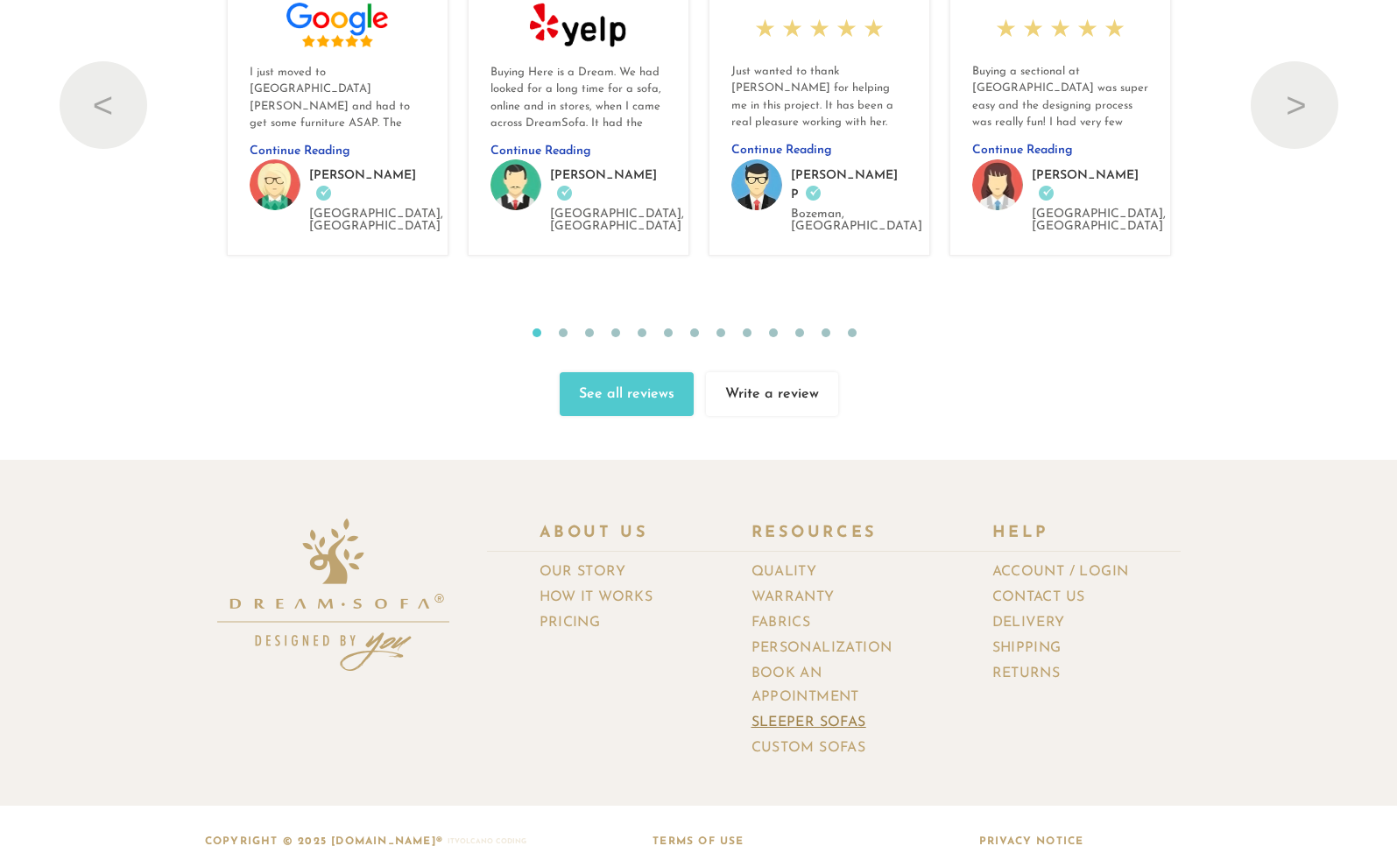
click at [784, 710] on link "Sleeper Sofas" at bounding box center [816, 722] width 128 height 25
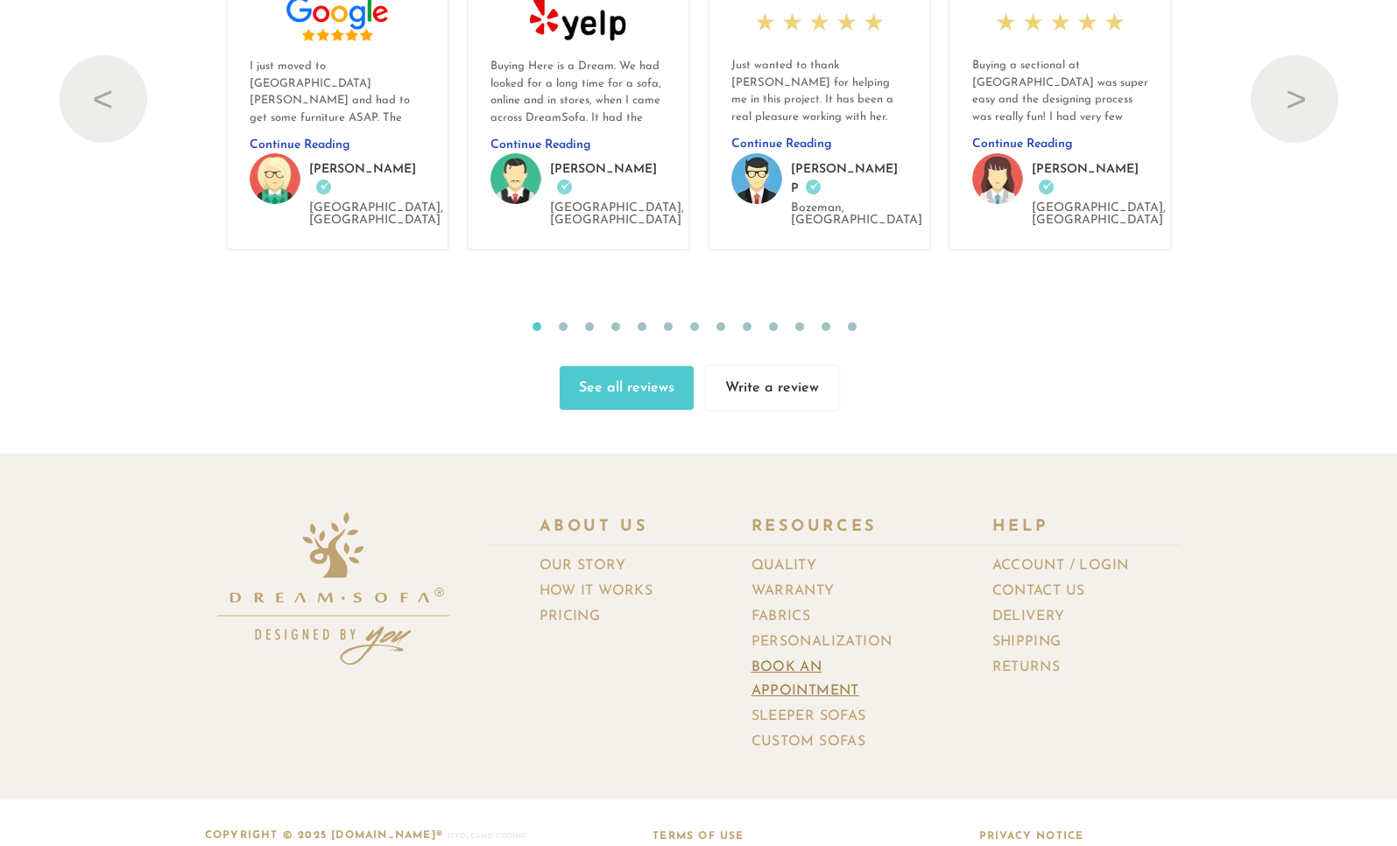
click at [786, 655] on link "Book an Appointment" at bounding box center [846, 679] width 188 height 49
